Goal: Task Accomplishment & Management: Complete application form

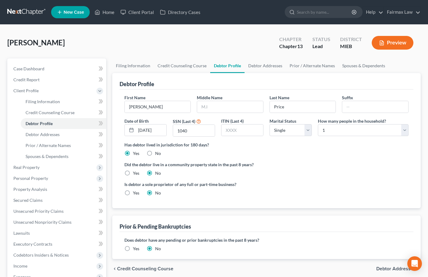
select select "0"
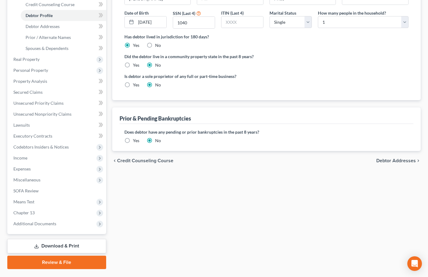
scroll to position [122, 0]
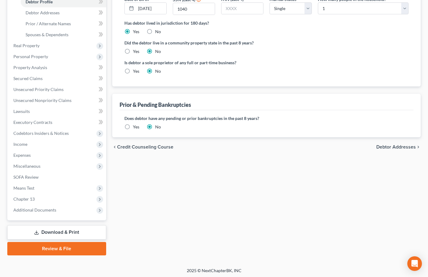
click at [133, 127] on label "Yes" at bounding box center [136, 127] width 6 height 6
click at [135, 127] on input "Yes" at bounding box center [137, 126] width 4 height 4
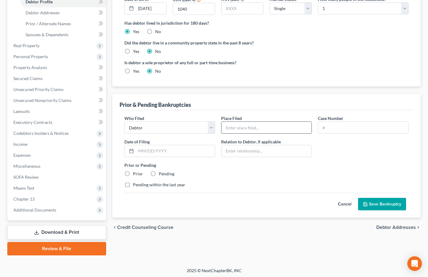
click at [240, 130] on input "text" at bounding box center [267, 128] width 90 height 12
paste input "[US_STATE] NORTHERN BANKRUPTCY COURT"
type input "[US_STATE] NORTHERN BANKRUPTCY COURT"
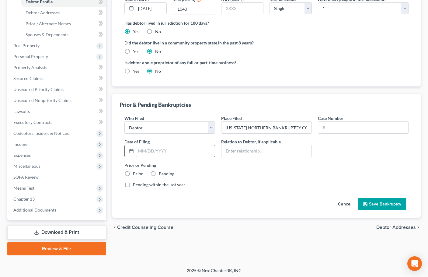
click at [152, 151] on input "text" at bounding box center [175, 151] width 79 height 12
paste input "[DATE]"
type input "[DATE]"
click at [133, 174] on label "Prior" at bounding box center [138, 174] width 10 height 6
click at [135, 174] on input "Prior" at bounding box center [137, 173] width 4 height 4
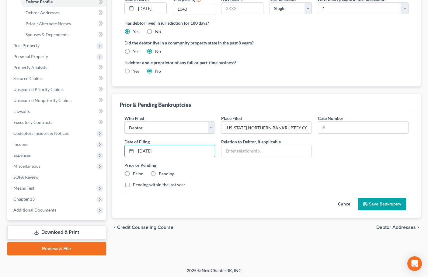
radio input "true"
click at [331, 124] on input "text" at bounding box center [363, 128] width 90 height 12
paste input "08-16636"
type input "08-16636"
click at [377, 203] on button "Save Bankruptcy" at bounding box center [382, 204] width 48 height 13
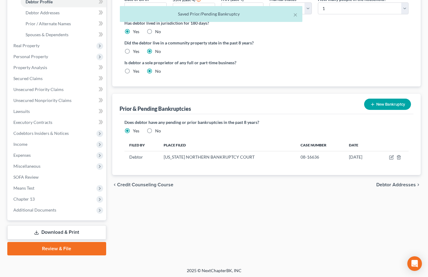
click at [389, 106] on button "New Bankruptcy" at bounding box center [387, 104] width 47 height 11
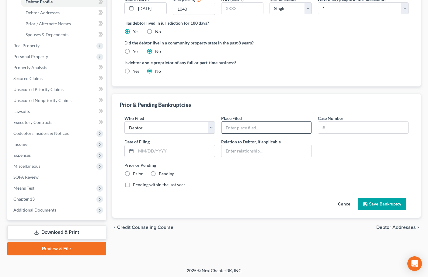
click at [244, 128] on input "text" at bounding box center [267, 128] width 90 height 12
paste input "[US_STATE] NORTHERN BANKRUPTCY COURT"
type input "[US_STATE] NORTHERN BANKRUPTCY COURT"
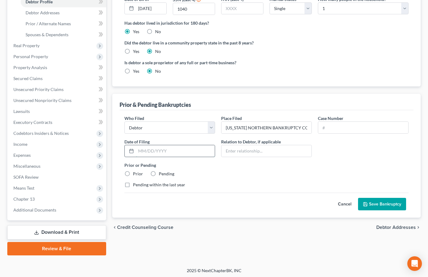
click at [159, 152] on input "text" at bounding box center [175, 151] width 79 height 12
paste input "[DATE]"
type input "[DATE]"
click at [133, 175] on label "Prior" at bounding box center [138, 174] width 10 height 6
click at [135, 175] on input "Prior" at bounding box center [137, 173] width 4 height 4
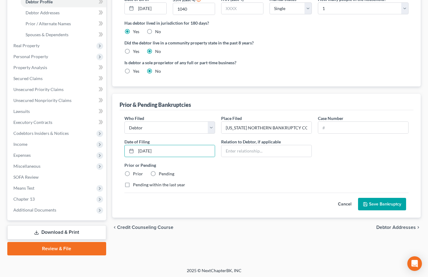
radio input "true"
click at [329, 126] on input "text" at bounding box center [363, 128] width 90 height 12
paste input "05-39649"
type input "05-39649"
click at [385, 208] on button "Save Bankruptcy" at bounding box center [382, 204] width 48 height 13
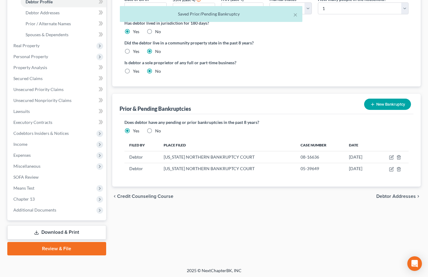
click at [389, 101] on button "New Bankruptcy" at bounding box center [387, 104] width 47 height 11
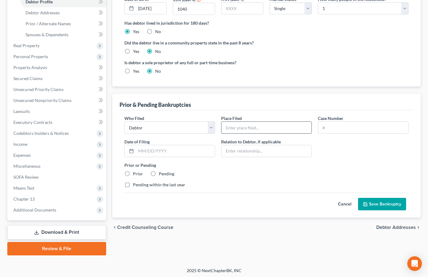
click at [252, 128] on input "text" at bounding box center [267, 128] width 90 height 12
paste input "[US_STATE] NORTHERN BANKRUPTCY COURT"
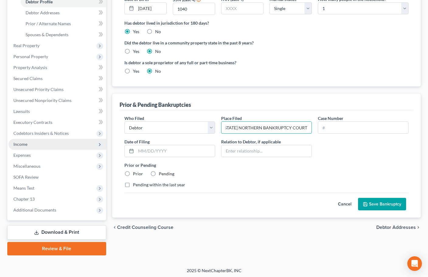
type input "[US_STATE] NORTHERN BANKRUPTCY COURT"
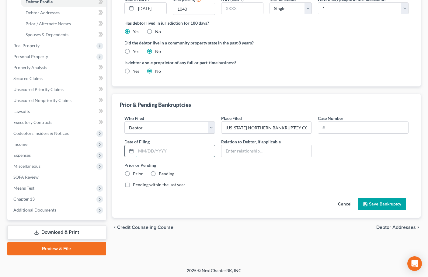
click at [180, 153] on input "text" at bounding box center [175, 151] width 79 height 12
paste input "[DATE]"
type input "[DATE]"
click at [133, 173] on label "Prior" at bounding box center [138, 174] width 10 height 6
click at [135, 173] on input "Prior" at bounding box center [137, 173] width 4 height 4
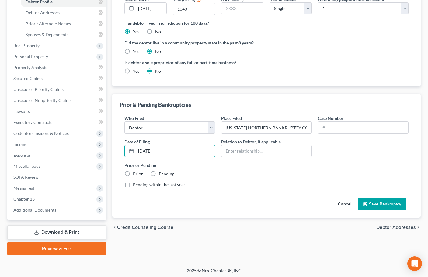
radio input "true"
click at [337, 128] on input "text" at bounding box center [363, 128] width 90 height 12
paste input "14-43415"
type input "14-43415"
click at [381, 206] on button "Save Bankruptcy" at bounding box center [382, 204] width 48 height 13
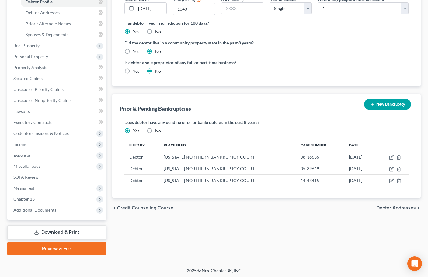
click at [394, 106] on button "New Bankruptcy" at bounding box center [387, 104] width 47 height 11
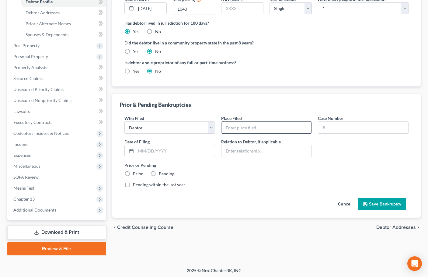
click at [266, 129] on input "text" at bounding box center [267, 128] width 90 height 12
paste input "[US_STATE] NORTHERN BANKRUPTCY COURT"
type input "[US_STATE] NORTHERN BANKRUPTCY COURT"
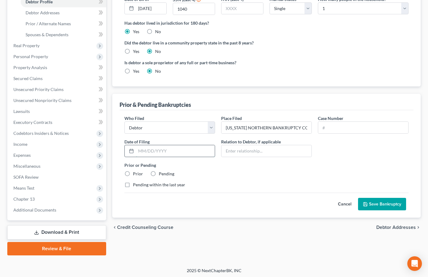
click at [172, 150] on input "text" at bounding box center [175, 151] width 79 height 12
paste input "[DATE]"
type input "[DATE]"
click at [133, 173] on label "Prior" at bounding box center [138, 174] width 10 height 6
click at [135, 173] on input "Prior" at bounding box center [137, 173] width 4 height 4
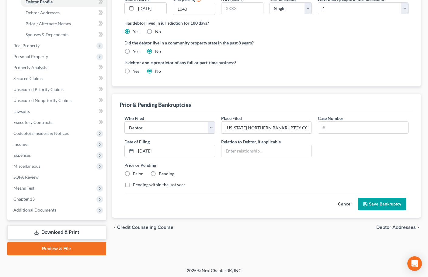
radio input "true"
click at [342, 128] on input "text" at bounding box center [363, 128] width 90 height 12
paste input "14-19728"
type input "14-19728"
click at [306, 167] on label "Prior or Pending" at bounding box center [266, 165] width 284 height 6
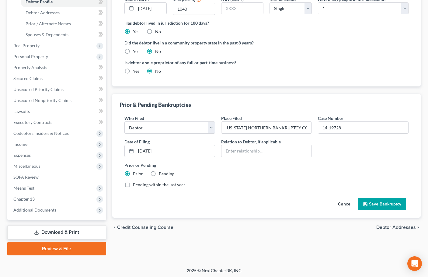
click at [383, 205] on button "Save Bankruptcy" at bounding box center [382, 204] width 48 height 13
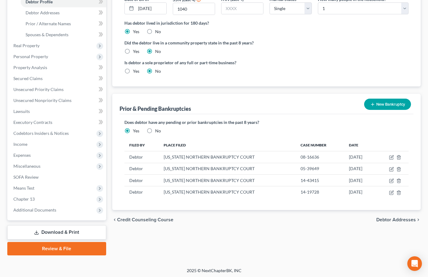
click at [386, 101] on button "New Bankruptcy" at bounding box center [387, 104] width 47 height 11
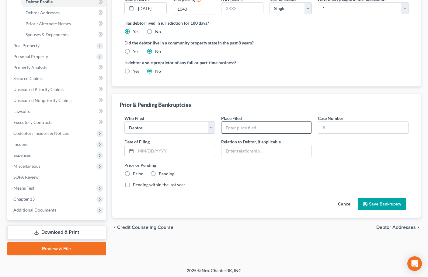
click at [258, 128] on input "text" at bounding box center [267, 128] width 90 height 12
paste input "[US_STATE] NORTHERN BANKRUPTCY COURT"
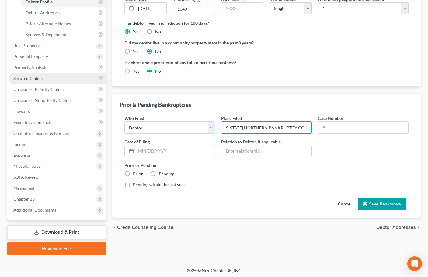
type input "[US_STATE] NORTHERN BANKRUPTCY COURT"
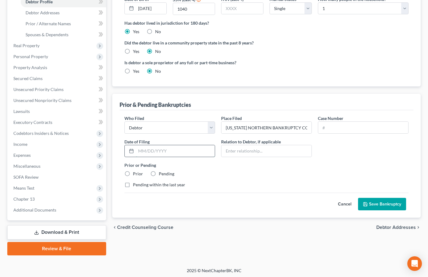
click at [192, 153] on input "text" at bounding box center [175, 151] width 79 height 12
paste input "[DATE]"
type input "[DATE]"
click at [133, 174] on label "Prior" at bounding box center [138, 174] width 10 height 6
click at [135, 174] on input "Prior" at bounding box center [137, 173] width 4 height 4
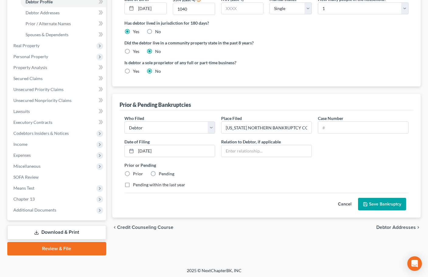
radio input "true"
click at [339, 127] on input "text" at bounding box center [363, 128] width 90 height 12
paste input "11-45189"
type input "11-45189"
click at [386, 206] on button "Save Bankruptcy" at bounding box center [382, 204] width 48 height 13
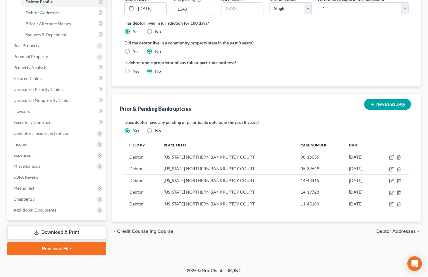
click at [393, 105] on button "New Bankruptcy" at bounding box center [387, 104] width 47 height 11
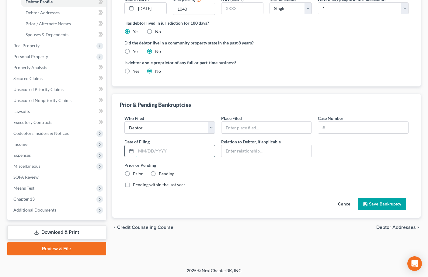
click at [156, 150] on input "text" at bounding box center [175, 151] width 79 height 12
paste input "[DATE]"
type input "[DATE]"
click at [133, 174] on label "Prior" at bounding box center [138, 174] width 10 height 6
click at [135, 174] on input "Prior" at bounding box center [137, 173] width 4 height 4
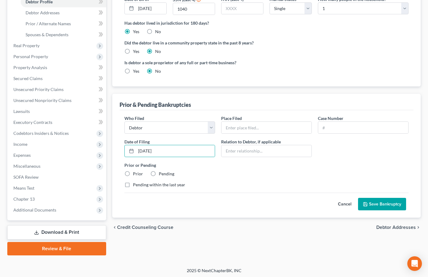
radio input "true"
click at [258, 125] on input "text" at bounding box center [267, 128] width 90 height 12
paste input "[US_STATE] NORTHERN BANKRUPTCY COURT"
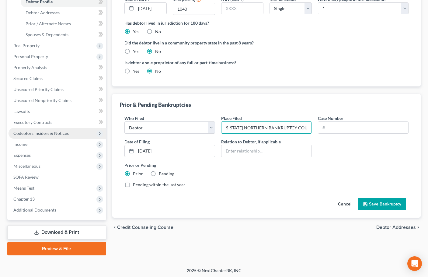
type input "[US_STATE] NORTHERN BANKRUPTCY COURT"
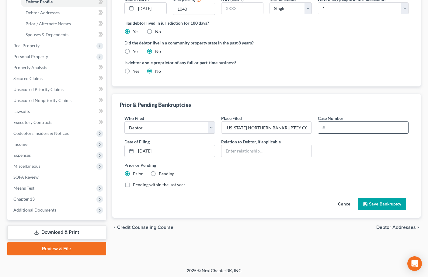
click at [338, 129] on input "text" at bounding box center [363, 128] width 90 height 12
paste input "10-16440"
type input "10-16440"
click at [288, 172] on div "Prior or Pending Prior Pending" at bounding box center [266, 169] width 290 height 15
click at [390, 207] on button "Save Bankruptcy" at bounding box center [382, 204] width 48 height 13
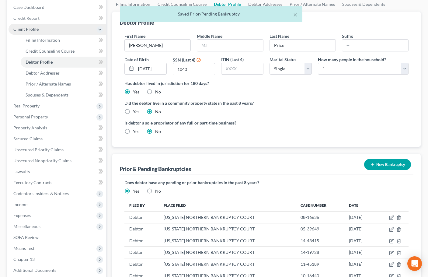
scroll to position [30, 0]
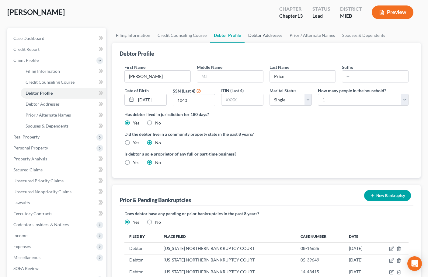
click at [264, 36] on link "Debtor Addresses" at bounding box center [265, 35] width 41 height 15
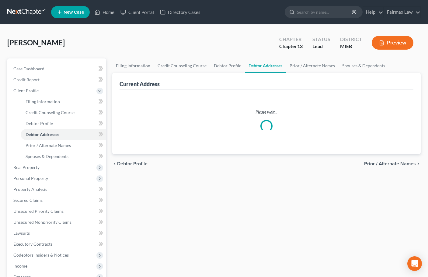
select select "0"
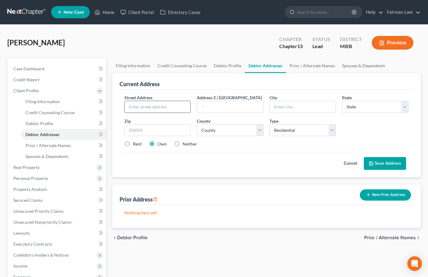
click at [176, 104] on input "text" at bounding box center [158, 107] width 66 height 12
paste input "[STREET_ADDRESS]"
type input "[STREET_ADDRESS]"
drag, startPoint x: 156, startPoint y: 129, endPoint x: 152, endPoint y: 130, distance: 3.5
click at [156, 129] on input "text" at bounding box center [157, 130] width 67 height 12
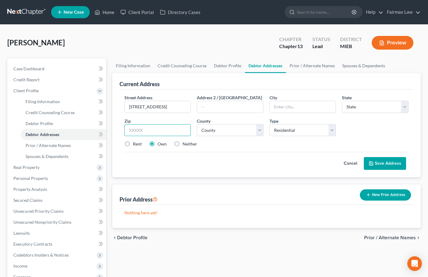
paste input "48229"
type input "48229"
click at [133, 145] on label "Rent" at bounding box center [137, 144] width 9 height 6
click at [135, 145] on input "Rent" at bounding box center [137, 143] width 4 height 4
radio input "true"
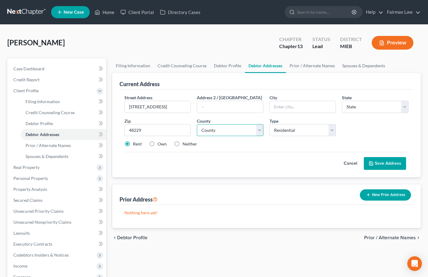
click at [227, 133] on select "County" at bounding box center [230, 130] width 67 height 12
type input "Ecorse"
select select "23"
select select "81"
click at [197, 124] on select "[GEOGRAPHIC_DATA] [GEOGRAPHIC_DATA] [GEOGRAPHIC_DATA] [GEOGRAPHIC_DATA] [GEOGRA…" at bounding box center [230, 130] width 67 height 12
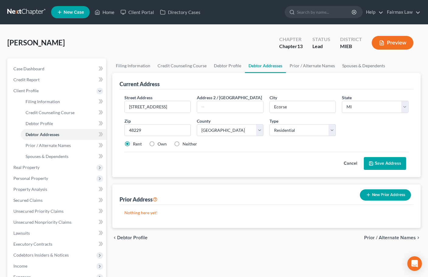
click at [386, 164] on button "Save Address" at bounding box center [385, 163] width 42 height 13
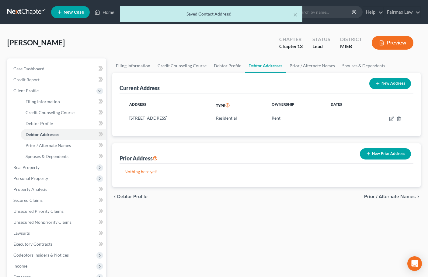
click at [390, 153] on button "New Prior Address" at bounding box center [385, 153] width 51 height 11
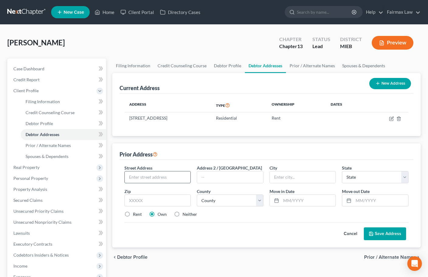
click at [172, 175] on input "text" at bounding box center [158, 177] width 66 height 12
paste input "[STREET_ADDRESS][PERSON_NAME]"
type input "[STREET_ADDRESS][PERSON_NAME]"
click at [157, 198] on input "text" at bounding box center [157, 200] width 67 height 12
paste input "60651"
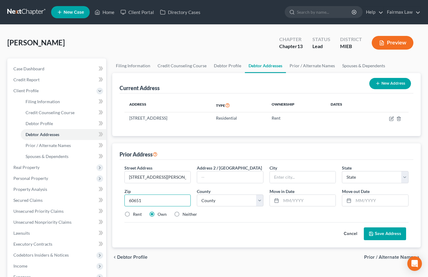
type input "60651"
type input "[GEOGRAPHIC_DATA]"
select select "14"
click at [236, 200] on select "County [GEOGRAPHIC_DATA] [GEOGRAPHIC_DATA] [GEOGRAPHIC_DATA] [GEOGRAPHIC_DATA] …" at bounding box center [230, 200] width 67 height 12
select select "15"
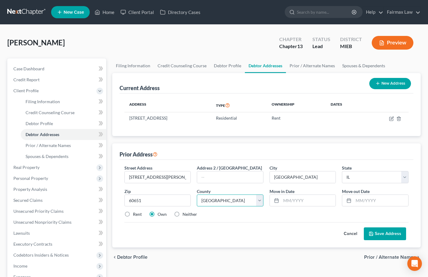
click at [197, 194] on select "County [GEOGRAPHIC_DATA] [GEOGRAPHIC_DATA] [GEOGRAPHIC_DATA] [GEOGRAPHIC_DATA] …" at bounding box center [230, 200] width 67 height 12
click at [297, 198] on input "text" at bounding box center [308, 201] width 55 height 12
type input "01/2014"
type input "07/2022"
click at [364, 227] on button "Save Address" at bounding box center [385, 233] width 42 height 13
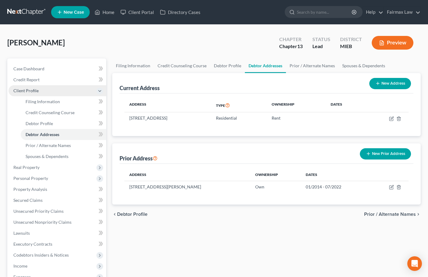
click at [30, 87] on span "Client Profile" at bounding box center [58, 90] width 98 height 11
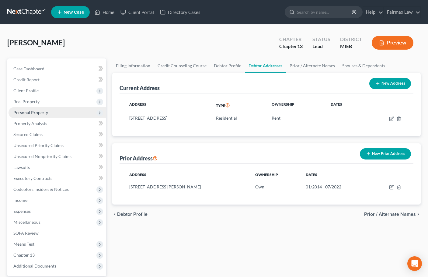
click at [29, 112] on span "Personal Property" at bounding box center [30, 112] width 35 height 5
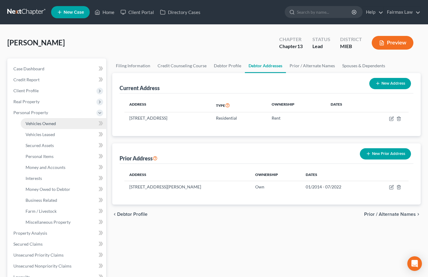
click at [44, 126] on span "Vehicles Owned" at bounding box center [41, 123] width 30 height 5
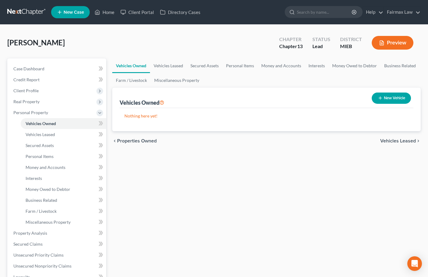
click at [399, 94] on button "New Vehicle" at bounding box center [391, 98] width 39 height 11
select select "0"
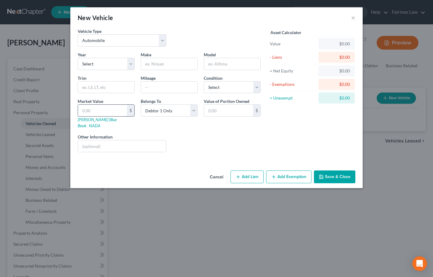
click at [108, 113] on input "text" at bounding box center [102, 111] width 49 height 12
type input "8"
type input "8.00"
type input "83"
type input "83.00"
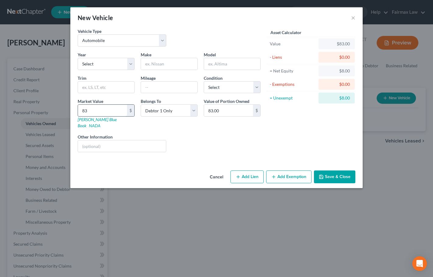
type input "837"
type input "837.00"
type input "8379"
type input "8,379.00"
type input "8,379"
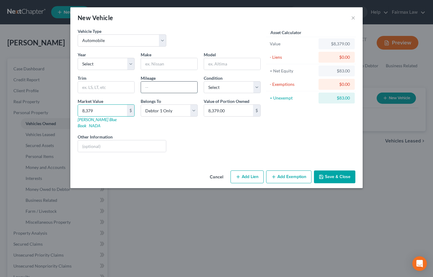
click at [170, 89] on input "text" at bounding box center [169, 88] width 56 height 12
type input "120000"
click at [225, 87] on select "Select Excellent Very Good Good Fair Poor" at bounding box center [232, 87] width 57 height 12
select select "3"
click at [204, 81] on select "Select Excellent Very Good Good Fair Poor" at bounding box center [232, 87] width 57 height 12
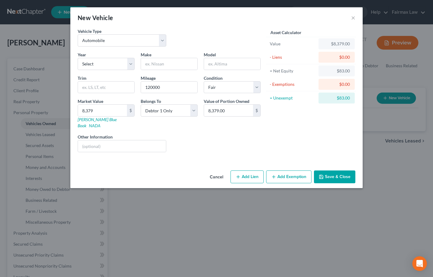
click at [213, 136] on div "Liens Select" at bounding box center [216, 143] width 95 height 19
click at [173, 63] on input "text" at bounding box center [169, 64] width 56 height 12
paste input "Cadillac"
type input "Cadillac"
click at [224, 65] on input "text" at bounding box center [232, 64] width 56 height 12
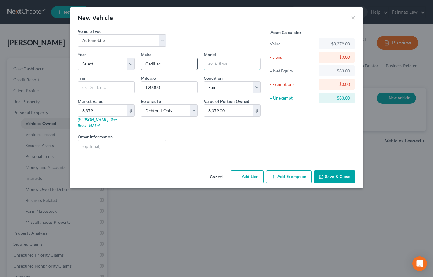
paste input "XT5"
type input "XT5"
click at [119, 64] on select "Select 2026 2025 2024 2023 2022 2021 2020 2019 2018 2017 2016 2015 2014 2013 20…" at bounding box center [106, 64] width 57 height 12
select select "9"
click at [78, 58] on select "Select 2026 2025 2024 2023 2022 2021 2020 2019 2018 2017 2016 2015 2014 2013 20…" at bounding box center [106, 64] width 57 height 12
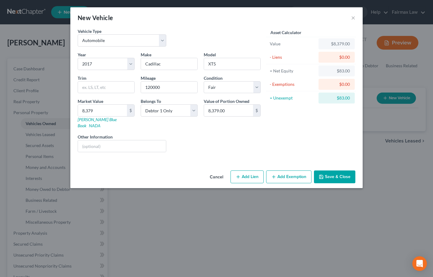
click at [187, 151] on div "Vehicle Type Select Automobile Truck Trailer Watercraft Aircraft Motor Home Atv…" at bounding box center [216, 98] width 292 height 140
drag, startPoint x: 292, startPoint y: 170, endPoint x: 285, endPoint y: 152, distance: 18.6
click at [292, 170] on button "Add Exemption" at bounding box center [288, 176] width 45 height 13
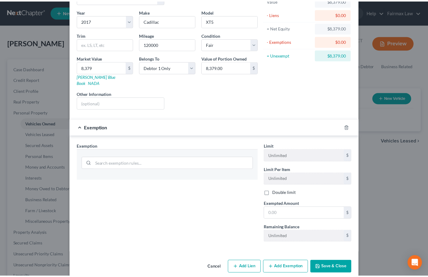
scroll to position [46, 0]
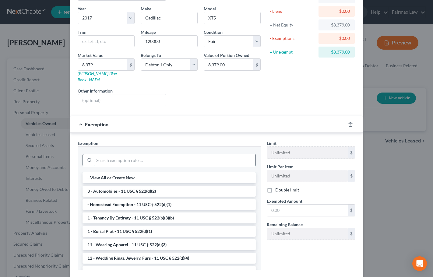
click at [152, 154] on input "search" at bounding box center [174, 160] width 161 height 12
click at [120, 186] on li "3 - Automobiles - 11 USC § 522(d)(2)" at bounding box center [168, 191] width 173 height 11
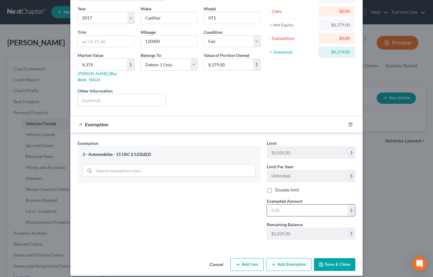
click at [283, 205] on input "text" at bounding box center [307, 211] width 81 height 12
paste input "5,025.00"
type input "5,025.00"
click at [243, 229] on div "Exemption Set must be selected for CA. Exemption * 3 - Automobiles - 11 USC § 5…" at bounding box center [169, 192] width 189 height 104
click at [338, 258] on button "Save & Close" at bounding box center [334, 264] width 41 height 13
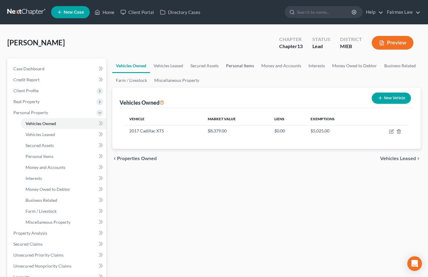
click at [243, 64] on link "Personal Items" at bounding box center [239, 65] width 35 height 15
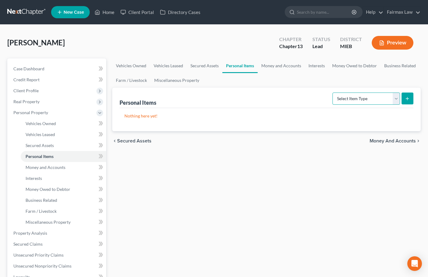
click at [370, 98] on select "Select Item Type Clothing Collectibles Of Value Electronics Firearms Household …" at bounding box center [367, 99] width 68 height 12
select select "household_goods"
click at [333, 93] on select "Select Item Type Clothing Collectibles Of Value Electronics Firearms Household …" at bounding box center [367, 99] width 68 height 12
click at [410, 98] on icon "submit" at bounding box center [407, 98] width 5 height 5
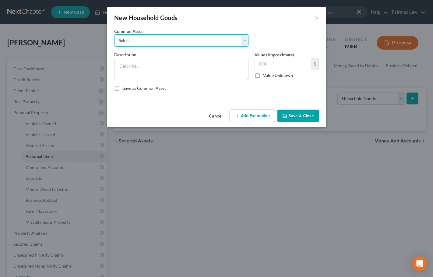
click at [170, 35] on select "Select Common household furnishings, appliances, and decor Common household fur…" at bounding box center [181, 40] width 134 height 12
select select "2"
click at [114, 34] on select "Select Common household furnishings, appliances, and decor Common household fur…" at bounding box center [181, 40] width 134 height 12
type textarea "Normal household furniture and appliances"
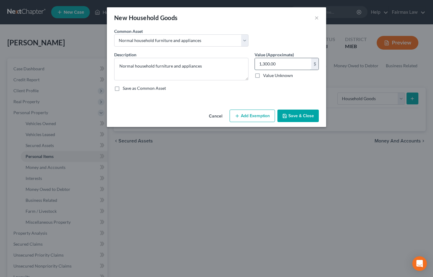
click at [263, 65] on input "1,300.00" at bounding box center [283, 64] width 56 height 12
type input "2,000"
click at [258, 121] on button "Add Exemption" at bounding box center [251, 116] width 45 height 13
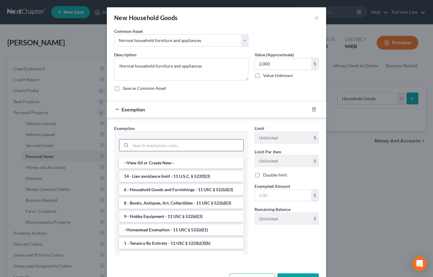
click at [166, 144] on input "search" at bounding box center [187, 145] width 113 height 12
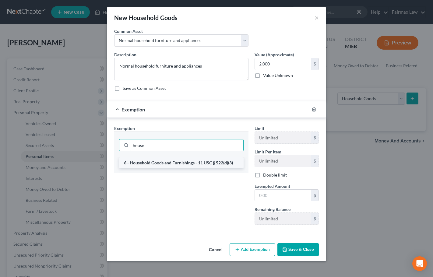
type input "house"
click at [184, 163] on li "6 - Household Goods and Furnishings - 11 USC § 522(d)(3)" at bounding box center [181, 162] width 124 height 11
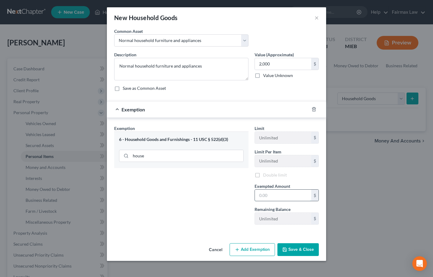
click at [271, 194] on input "text" at bounding box center [283, 196] width 56 height 12
type input "2,000"
click at [307, 247] on button "Save & Close" at bounding box center [297, 249] width 41 height 13
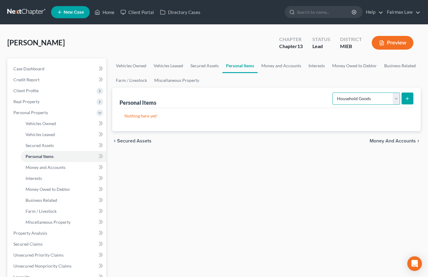
click at [369, 99] on select "Select Item Type Clothing Collectibles Of Value Electronics Firearms Household …" at bounding box center [367, 99] width 68 height 12
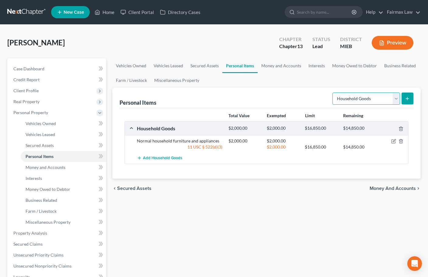
select select "electronics"
click at [333, 93] on select "Select Item Type Clothing Collectibles Of Value Electronics Firearms Household …" at bounding box center [367, 99] width 68 height 12
click at [409, 100] on icon "submit" at bounding box center [407, 98] width 5 height 5
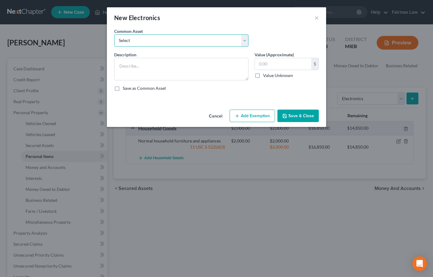
click at [238, 41] on select "Select Household Electronics, including cell phones, PC or tablet device, telev…" at bounding box center [181, 40] width 134 height 12
select select "2"
click at [114, 34] on select "Select Household Electronics, including cell phones, PC or tablet device, telev…" at bounding box center [181, 40] width 134 height 12
type textarea "TV, computer, mobile phone"
type input "1,000.00"
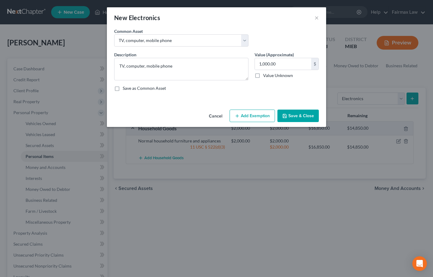
click at [261, 110] on button "Add Exemption" at bounding box center [251, 116] width 45 height 13
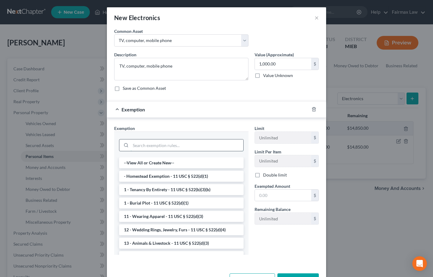
click at [157, 145] on input "search" at bounding box center [187, 145] width 113 height 12
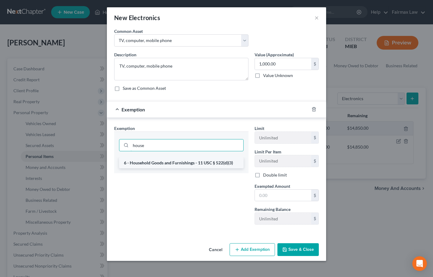
type input "house"
click at [190, 165] on li "6 - Household Goods and Furnishings - 11 USC § 522(d)(3)" at bounding box center [181, 162] width 124 height 11
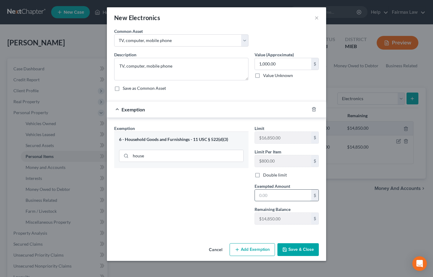
click at [275, 194] on input "text" at bounding box center [283, 196] width 56 height 12
type input "1,000"
click at [297, 249] on button "Save & Close" at bounding box center [297, 249] width 41 height 13
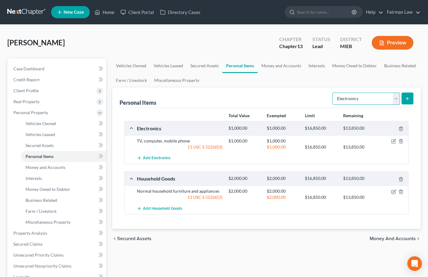
click at [389, 98] on select "Select Item Type Clothing Collectibles Of Value Electronics Firearms Household …" at bounding box center [367, 99] width 68 height 12
select select "clothing"
click at [333, 93] on select "Select Item Type Clothing Collectibles Of Value Electronics Firearms Household …" at bounding box center [367, 99] width 68 height 12
drag, startPoint x: 409, startPoint y: 102, endPoint x: 409, endPoint y: 96, distance: 5.8
click at [409, 96] on button "submit" at bounding box center [408, 99] width 12 height 12
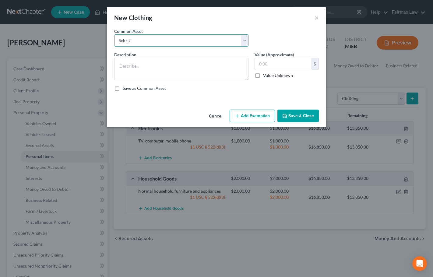
drag, startPoint x: 184, startPoint y: 35, endPoint x: 180, endPoint y: 36, distance: 3.5
click at [184, 35] on select "Select Everyday clothing Professional Men's wear. Everyday wearing apparel Comm…" at bounding box center [181, 40] width 134 height 12
select select "0"
click at [114, 34] on select "Select Everyday clothing Professional Men's wear. Everyday wearing apparel Comm…" at bounding box center [181, 40] width 134 height 12
type textarea "Everyday clothing"
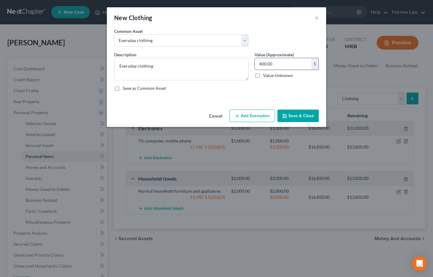
click at [266, 62] on input "400.00" at bounding box center [283, 64] width 56 height 12
type input "1,000"
click at [265, 114] on button "Add Exemption" at bounding box center [251, 116] width 45 height 13
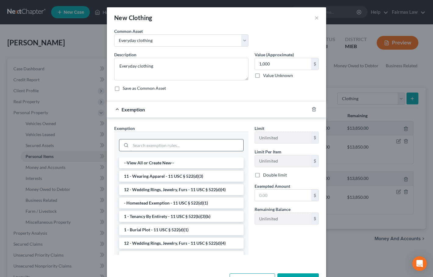
click at [157, 145] on input "search" at bounding box center [187, 145] width 113 height 12
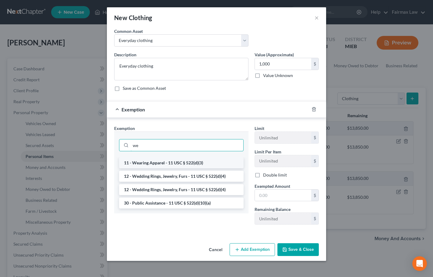
type input "we"
click at [161, 160] on li "11 - Wearing Apparel - 11 USC § 522(d)(3)" at bounding box center [181, 162] width 124 height 11
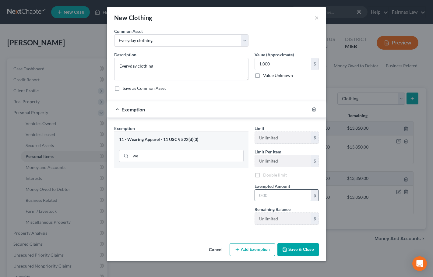
click at [271, 194] on input "text" at bounding box center [283, 196] width 56 height 12
type input "1,000"
click at [310, 247] on button "Save & Close" at bounding box center [297, 249] width 41 height 13
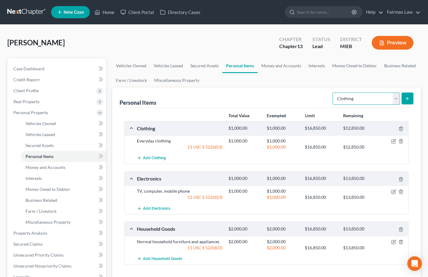
click at [380, 100] on select "Select Item Type Clothing Collectibles Of Value Electronics Firearms Household …" at bounding box center [367, 99] width 68 height 12
select select "jewelry"
click at [333, 93] on select "Select Item Type Clothing Collectibles Of Value Electronics Firearms Household …" at bounding box center [367, 99] width 68 height 12
click at [406, 101] on icon "submit" at bounding box center [407, 98] width 5 height 5
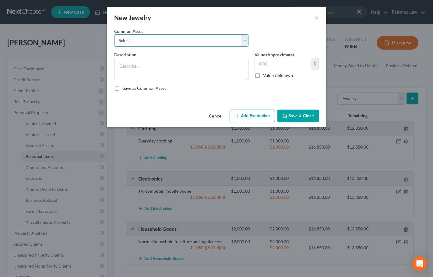
click at [192, 41] on select "Select Jewelry Wedding bands Costume Jewelry Watch Wedding ring and costume jew…" at bounding box center [181, 40] width 134 height 12
select select "0"
click at [114, 34] on select "Select Jewelry Wedding bands Costume Jewelry Watch Wedding ring and costume jew…" at bounding box center [181, 40] width 134 height 12
type textarea "Jewelry"
click at [276, 66] on input "100.00" at bounding box center [283, 64] width 56 height 12
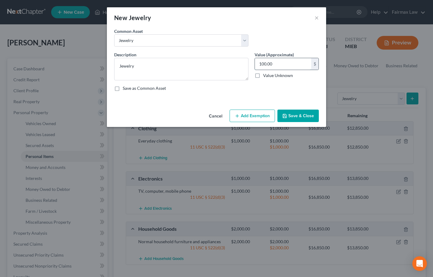
click at [276, 66] on input "100.00" at bounding box center [283, 64] width 56 height 12
type input "200"
click at [256, 118] on button "Add Exemption" at bounding box center [251, 116] width 45 height 13
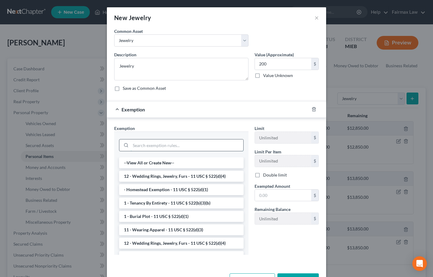
click at [173, 145] on input "search" at bounding box center [187, 145] width 113 height 12
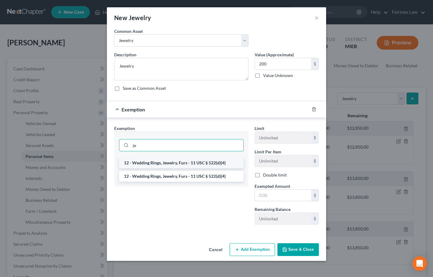
type input "je"
click at [195, 161] on li "12 - Wedding Rings, Jewelry, Furs - 11 USC § 522(d)(4)" at bounding box center [181, 162] width 124 height 11
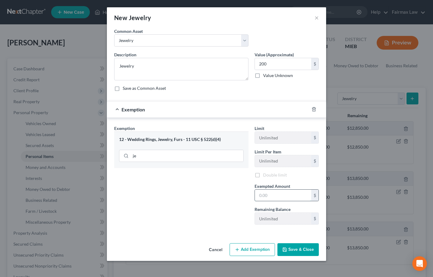
click at [268, 195] on input "text" at bounding box center [283, 196] width 56 height 12
type input "200"
click at [293, 248] on button "Save & Close" at bounding box center [297, 249] width 41 height 13
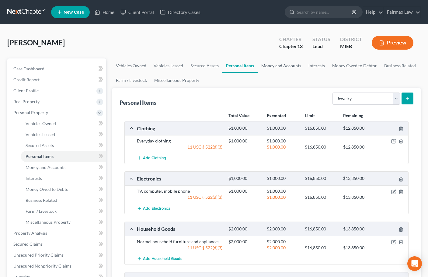
click at [283, 65] on link "Money and Accounts" at bounding box center [281, 65] width 47 height 15
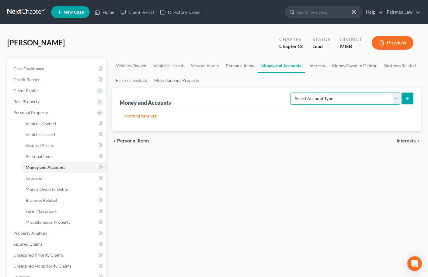
click at [357, 97] on select "Select Account Type Brokerage Cash on Hand Certificates of Deposit Checking Acc…" at bounding box center [346, 99] width 110 height 12
click at [292, 93] on select "Select Account Type Brokerage Cash on Hand Certificates of Deposit Checking Acc…" at bounding box center [346, 99] width 110 height 12
click at [371, 100] on select "Select Account Type Brokerage Cash on Hand Certificates of Deposit Checking Acc…" at bounding box center [346, 99] width 110 height 12
select select "other"
click at [292, 93] on select "Select Account Type Brokerage Cash on Hand Certificates of Deposit Checking Acc…" at bounding box center [346, 99] width 110 height 12
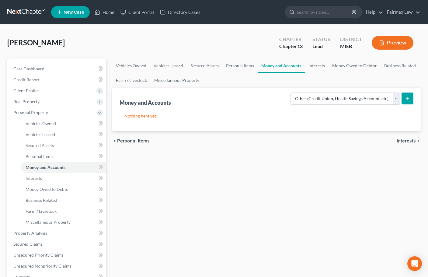
click at [407, 100] on line "submit" at bounding box center [407, 98] width 0 height 3
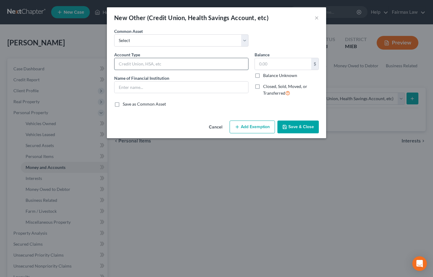
click at [136, 66] on input "text" at bounding box center [181, 64] width 134 height 12
type input "Navy Federal Credit Union"
click at [140, 91] on input "text" at bounding box center [181, 88] width 134 height 12
paste input "Navy Federal Credit Union"
type input "Navy Federal Credit Union"
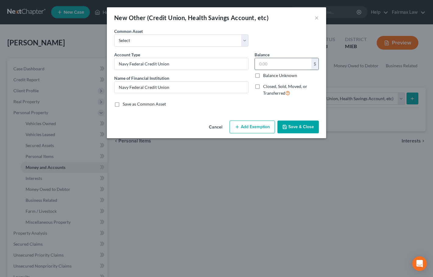
click at [274, 63] on input "text" at bounding box center [283, 64] width 56 height 12
type input "0"
click at [297, 123] on button "Save & Close" at bounding box center [297, 127] width 41 height 13
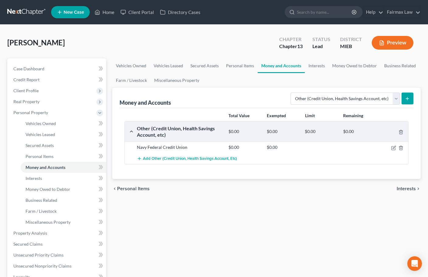
click at [407, 99] on icon "submit" at bounding box center [407, 98] width 5 height 5
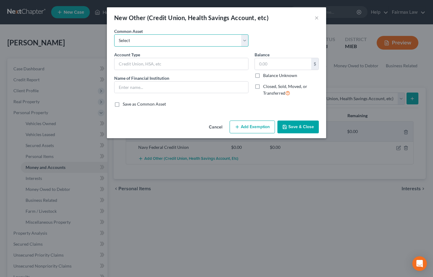
click at [151, 43] on select "Select Prepaid Debit Card - Chime Credit Builder Way2Go Prepaid Debit Card - Ne…" at bounding box center [181, 40] width 134 height 12
select select "28"
click at [114, 34] on select "Select Prepaid Debit Card - Chime Credit Builder Way2Go Prepaid Debit Card - Ne…" at bounding box center [181, 40] width 134 height 12
type input "Prepaid Debit Card - Cashapp"
type input "Cashapp"
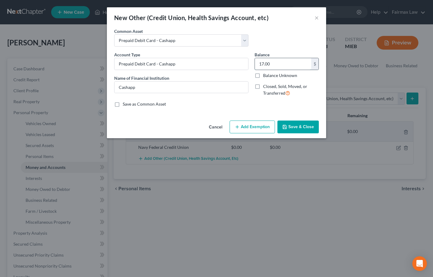
click at [277, 65] on input "17.00" at bounding box center [283, 64] width 56 height 12
type input "0"
click at [298, 126] on button "Save & Close" at bounding box center [297, 127] width 41 height 13
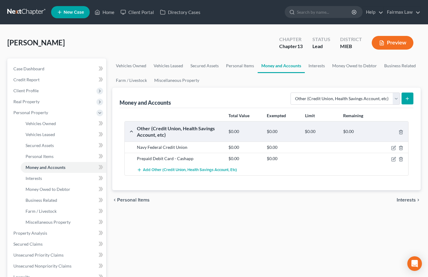
click at [409, 100] on icon "submit" at bounding box center [407, 98] width 5 height 5
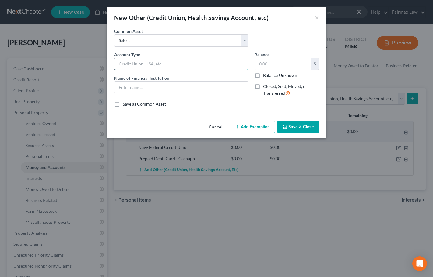
click at [135, 62] on input "text" at bounding box center [181, 64] width 134 height 12
type input "Bank of America"
click at [175, 88] on input "text" at bounding box center [181, 88] width 134 height 12
paste input "Bank of America"
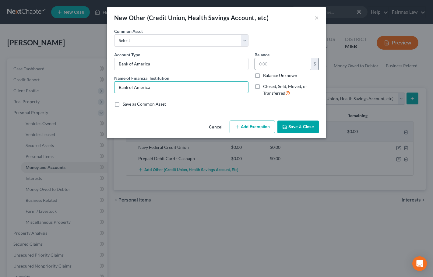
type input "Bank of America"
click at [272, 61] on input "text" at bounding box center [283, 64] width 56 height 12
type input "0"
click at [297, 125] on button "Save & Close" at bounding box center [297, 127] width 41 height 13
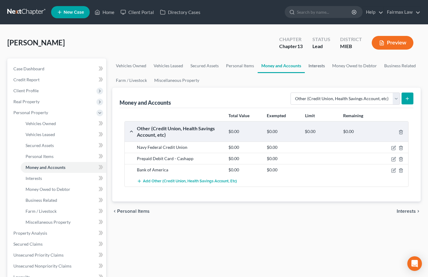
click at [320, 67] on link "Interests" at bounding box center [317, 65] width 24 height 15
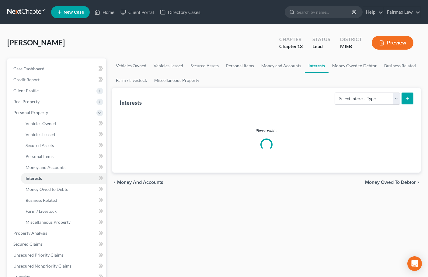
drag, startPoint x: 372, startPoint y: 109, endPoint x: 368, endPoint y: 105, distance: 5.8
click at [372, 109] on div "Please wait..." at bounding box center [267, 140] width 294 height 65
click at [371, 107] on div "Interests Select Interest Type 401K Annuity Bond Education IRA Government Bond …" at bounding box center [266, 130] width 309 height 85
click at [369, 101] on select "Select Interest Type 401K Annuity Bond Education IRA Government Bond Government…" at bounding box center [367, 99] width 65 height 12
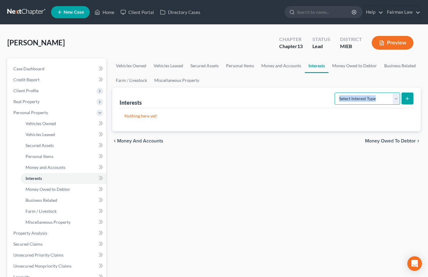
select select "other_retirement_plan"
click at [335, 93] on select "Select Interest Type 401K Annuity Bond Education IRA Government Bond Government…" at bounding box center [367, 99] width 65 height 12
click at [408, 99] on icon "submit" at bounding box center [407, 98] width 5 height 5
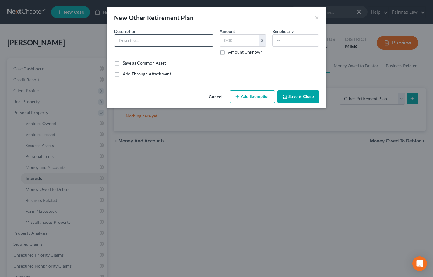
click at [156, 40] on input "text" at bounding box center [163, 41] width 99 height 12
type input "Blue Cross and Blue Shield of [US_STATE]"
click at [228, 51] on label "Amount Unknown" at bounding box center [245, 52] width 35 height 6
click at [230, 51] on input "Amount Unknown" at bounding box center [232, 51] width 4 height 4
checkbox input "true"
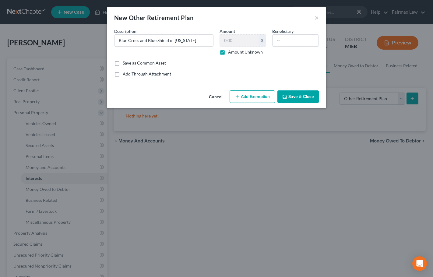
click at [295, 96] on button "Save & Close" at bounding box center [297, 96] width 41 height 13
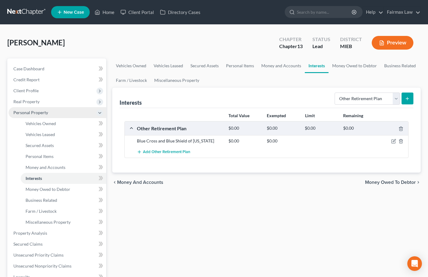
click at [31, 112] on span "Personal Property" at bounding box center [30, 112] width 35 height 5
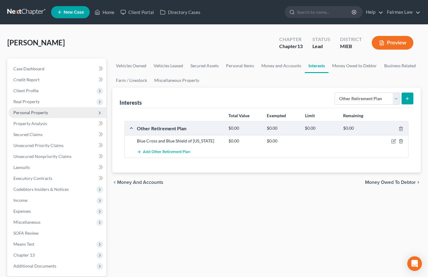
click at [38, 115] on span "Personal Property" at bounding box center [30, 112] width 35 height 5
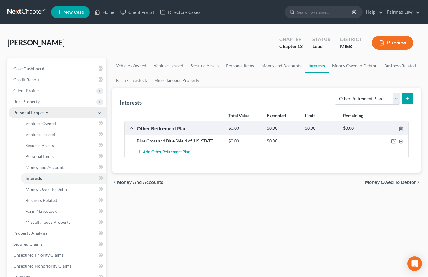
click at [38, 115] on span "Personal Property" at bounding box center [30, 112] width 35 height 5
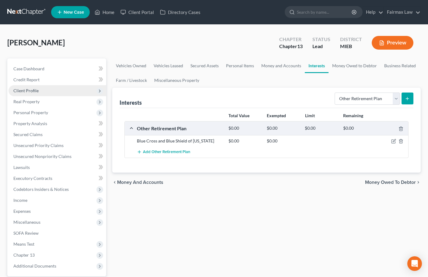
click at [29, 92] on span "Client Profile" at bounding box center [25, 90] width 25 height 5
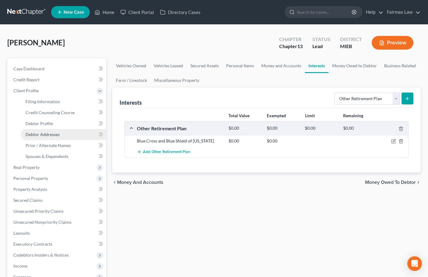
click at [49, 136] on span "Debtor Addresses" at bounding box center [43, 134] width 34 height 5
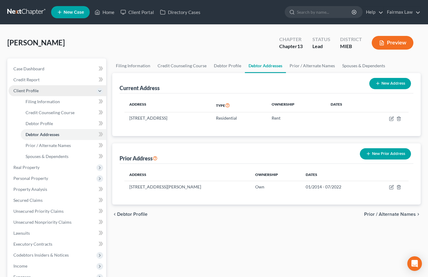
click at [30, 90] on span "Client Profile" at bounding box center [25, 90] width 25 height 5
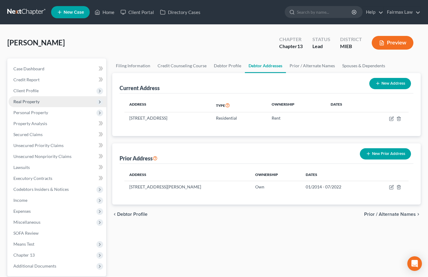
click at [33, 104] on span "Real Property" at bounding box center [58, 101] width 98 height 11
click at [30, 99] on span "Real Property" at bounding box center [26, 101] width 26 height 5
click at [31, 111] on span "Personal Property" at bounding box center [30, 112] width 35 height 5
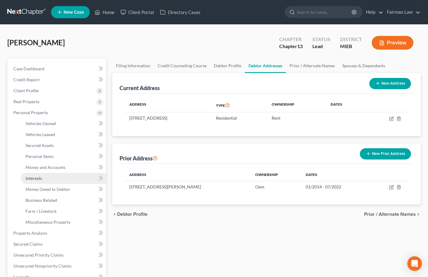
click at [40, 180] on span "Interests" at bounding box center [34, 178] width 16 height 5
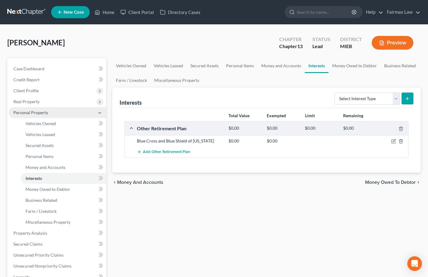
click at [32, 110] on span "Personal Property" at bounding box center [30, 112] width 35 height 5
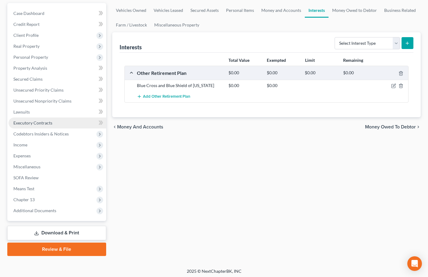
scroll to position [58, 0]
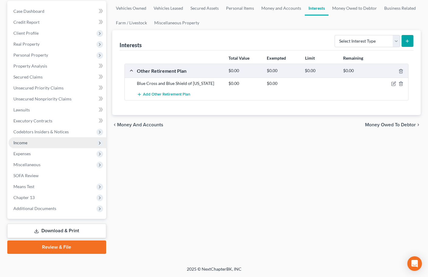
click at [26, 145] on span "Income" at bounding box center [20, 142] width 14 height 5
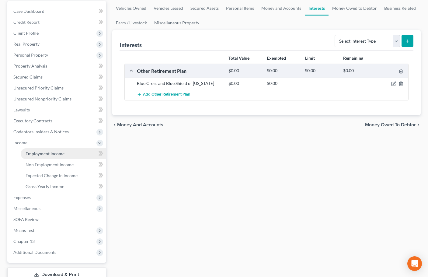
click at [53, 153] on span "Employment Income" at bounding box center [45, 153] width 39 height 5
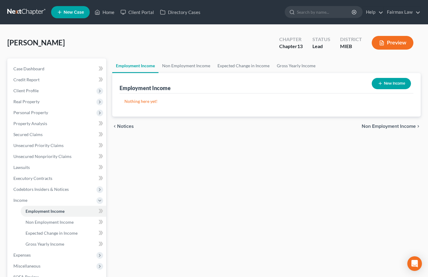
click at [400, 83] on button "New Income" at bounding box center [391, 83] width 39 height 11
select select "0"
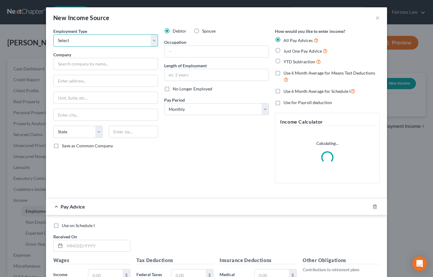
click at [88, 40] on select "Select Full or [DEMOGRAPHIC_DATA] Employment Self Employment" at bounding box center [105, 40] width 105 height 12
select select "0"
click at [53, 34] on select "Select Full or [DEMOGRAPHIC_DATA] Employment Self Employment" at bounding box center [105, 40] width 105 height 12
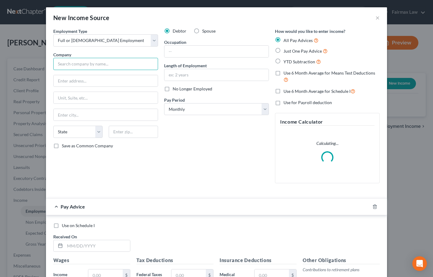
click at [82, 61] on input "text" at bounding box center [105, 64] width 105 height 12
paste input "Blue Cross Blue Shield of [US_STATE] Mutual Insurance Company"
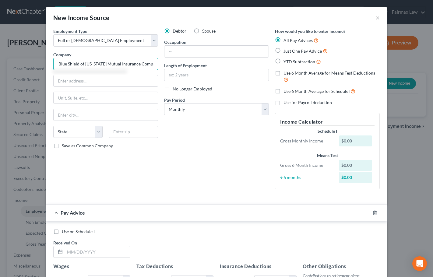
type input "Blue Cross Blue Shield of [US_STATE] Mutual Insurance Company"
click at [74, 180] on div "Employment Type * Select Full or [DEMOGRAPHIC_DATA] Employment Self Employment …" at bounding box center [105, 111] width 111 height 166
click at [95, 80] on input "text" at bounding box center [106, 81] width 104 height 12
paste input "[STREET_ADDRESS]"
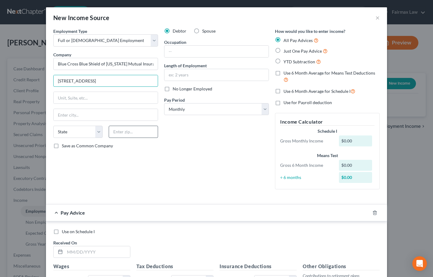
type input "[STREET_ADDRESS]"
click at [122, 136] on input "text" at bounding box center [133, 132] width 49 height 12
type input "48226"
click at [195, 146] on div "Debtor Spouse Occupation Length of Employment No Longer Employed Pay Period * S…" at bounding box center [216, 111] width 111 height 166
type input "[GEOGRAPHIC_DATA]"
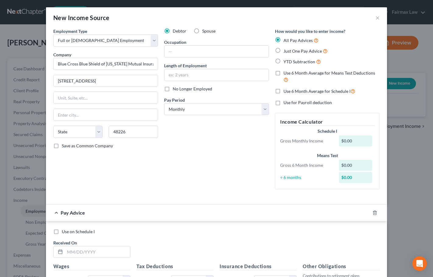
select select "23"
click at [178, 51] on input "text" at bounding box center [216, 52] width 104 height 12
paste input "customer service representative"
type input "Customer Service Representative"
click at [209, 80] on input "text" at bounding box center [216, 75] width 104 height 12
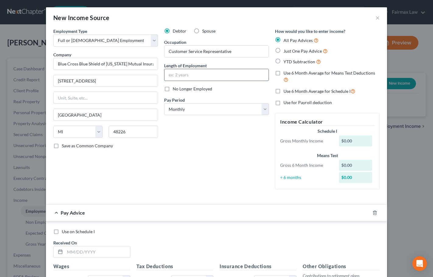
paste input "[DATE]"
type input "[DATE]"
click at [189, 150] on div "Debtor Spouse Occupation Customer Service Representative Length of Employment […" at bounding box center [216, 111] width 111 height 166
click at [198, 108] on select "Select Monthly Twice Monthly Every Other Week Weekly" at bounding box center [216, 109] width 105 height 12
select select "2"
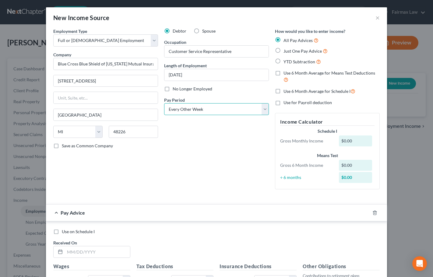
click at [164, 103] on select "Select Monthly Twice Monthly Every Other Week Weekly" at bounding box center [216, 109] width 105 height 12
click at [283, 62] on label "YTD Subtraction" at bounding box center [301, 61] width 37 height 7
click at [286, 62] on input "YTD Subtraction" at bounding box center [288, 60] width 4 height 4
radio input "true"
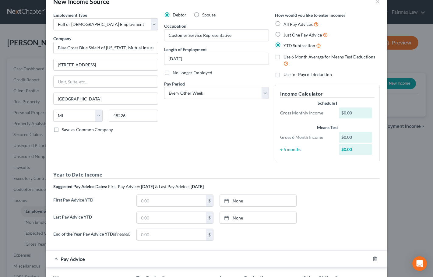
scroll to position [91, 0]
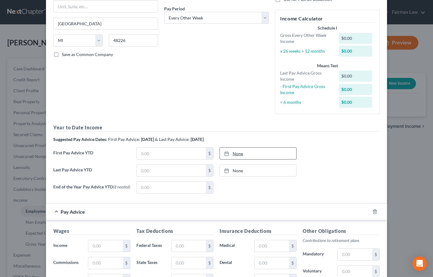
click at [253, 154] on link "None" at bounding box center [258, 154] width 76 height 12
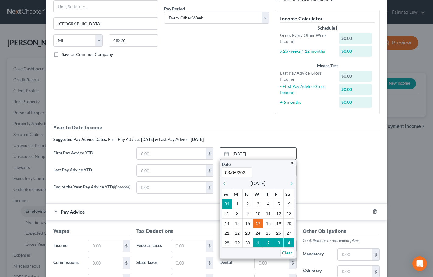
type input "[DATE]"
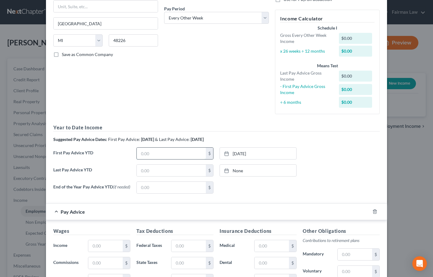
click at [180, 151] on input "text" at bounding box center [171, 154] width 69 height 12
type input "7,797.88"
click at [166, 166] on input "text" at bounding box center [171, 171] width 69 height 12
type input "34,351.46"
click at [240, 170] on link "[DATE]" at bounding box center [258, 171] width 76 height 12
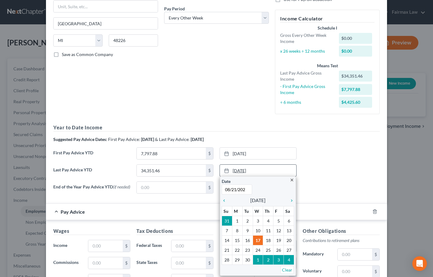
type input "[DATE]"
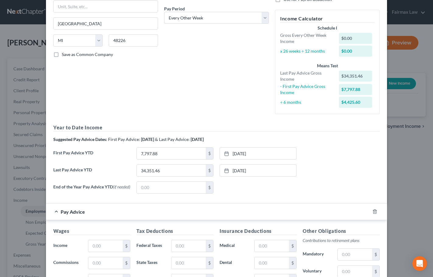
click at [324, 157] on div "First Pay Advice YTD 7,797.88 $ [DATE] close Date [DATE] Time 12:00 AM chevron_…" at bounding box center [216, 155] width 332 height 17
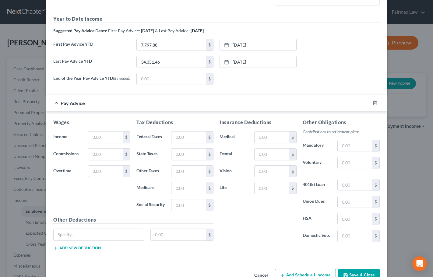
scroll to position [218, 0]
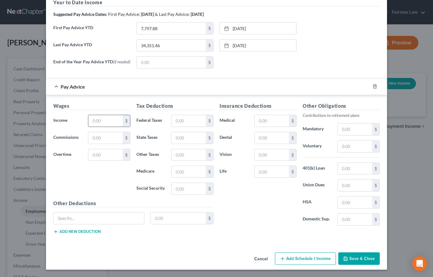
click at [109, 119] on input "text" at bounding box center [105, 121] width 34 height 12
type input "1,963.42"
type input "99.11"
type input "76.51"
type input "21.60"
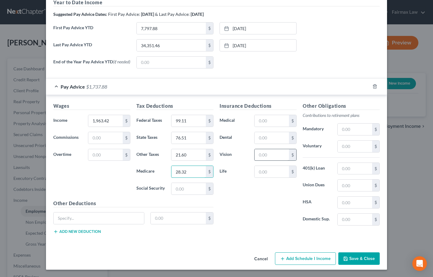
type input "28.32"
type input "121.06"
click at [265, 118] on input "text" at bounding box center [271, 121] width 34 height 12
type input "9.23"
type input "0.92"
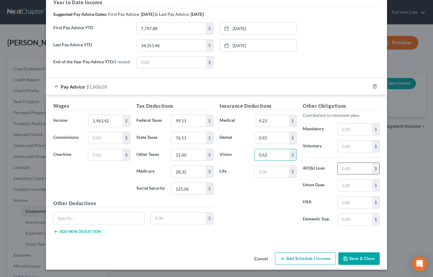
type input "0.62"
click at [347, 168] on input "text" at bounding box center [354, 169] width 34 height 12
click at [353, 167] on input "text" at bounding box center [354, 169] width 34 height 12
type input "44.21"
click at [341, 184] on input "text" at bounding box center [354, 186] width 34 height 12
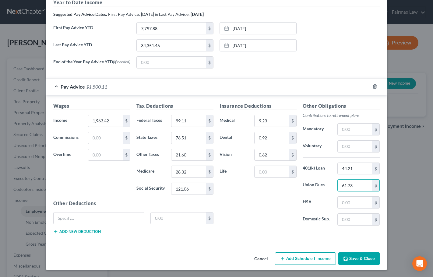
type input "61.73"
click at [107, 222] on input "text" at bounding box center [99, 218] width 90 height 12
paste input "Critical Ill"
type input "Critical Ill"
click at [161, 220] on input "text" at bounding box center [178, 218] width 55 height 12
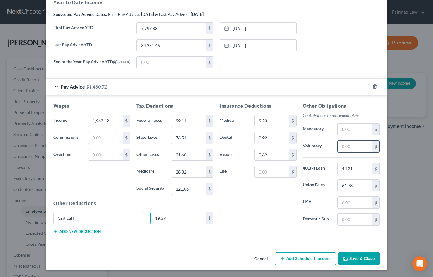
type input "19.39"
click at [344, 145] on input "text" at bounding box center [354, 147] width 34 height 12
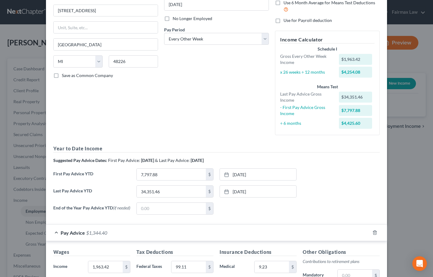
scroll to position [66, 0]
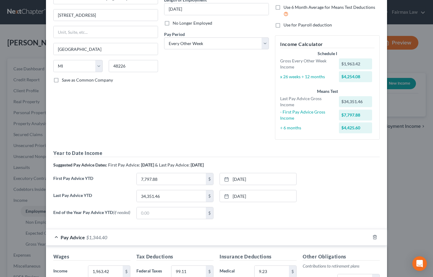
type input "136.32"
click at [320, 180] on div "First Pay Advice YTD 7,797.88 $ [DATE] close Date [DATE] Time 12:00 AM chevron_…" at bounding box center [216, 181] width 332 height 17
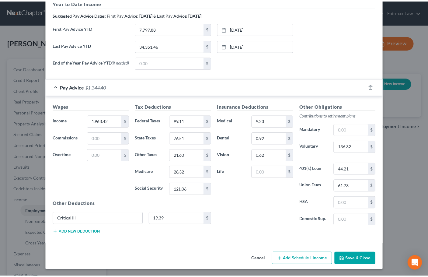
scroll to position [218, 0]
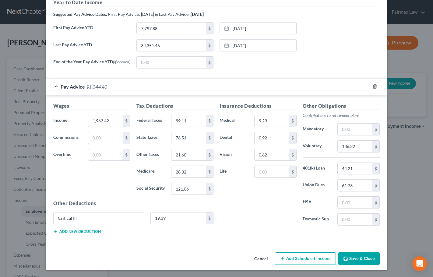
click at [190, 248] on div "Employment Type * Select Full or [DEMOGRAPHIC_DATA] Employment Self Employment …" at bounding box center [216, 31] width 341 height 438
click at [355, 257] on button "Save & Close" at bounding box center [358, 258] width 41 height 13
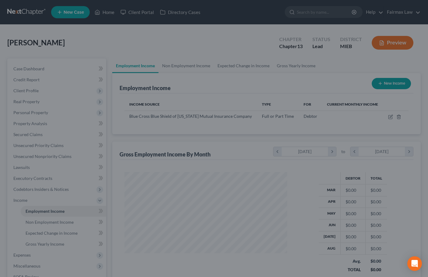
scroll to position [304216, 304152]
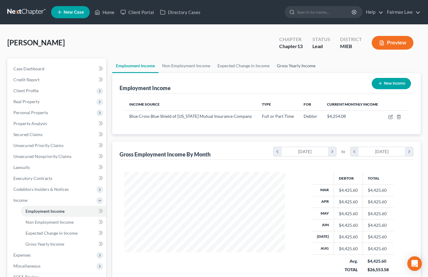
click at [289, 68] on link "Gross Yearly Income" at bounding box center [296, 65] width 46 height 15
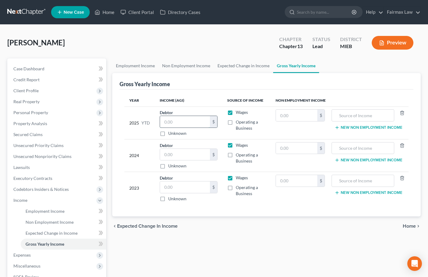
click at [170, 123] on input "text" at bounding box center [185, 122] width 50 height 12
type input "36,314.88"
click at [181, 187] on input "text" at bounding box center [185, 187] width 50 height 12
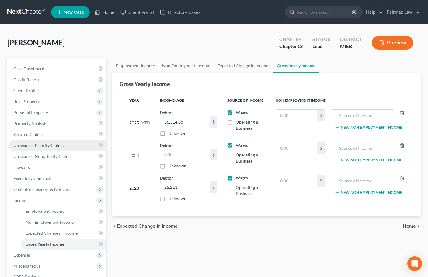
type input "25,211"
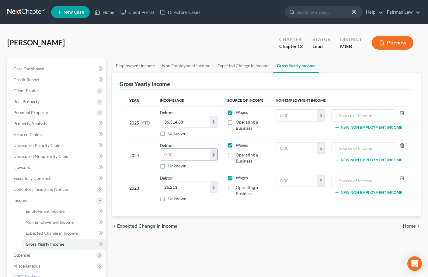
click at [176, 157] on input "text" at bounding box center [185, 155] width 50 height 12
type input "45,383"
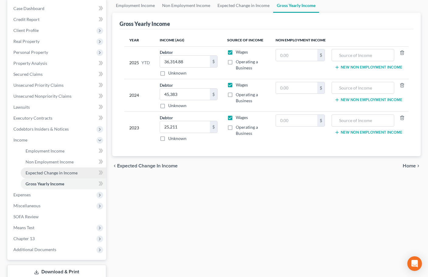
scroll to position [91, 0]
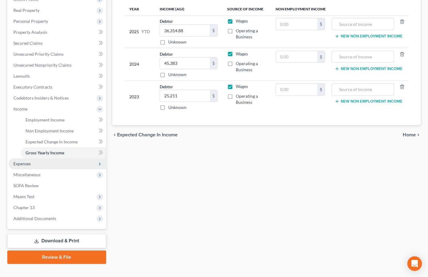
click at [20, 165] on span "Expenses" at bounding box center [21, 163] width 17 height 5
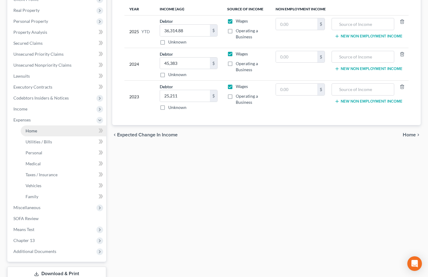
click at [38, 132] on link "Home" at bounding box center [64, 130] width 86 height 11
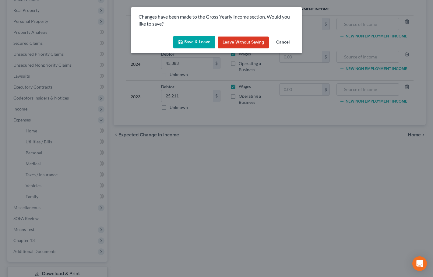
click at [200, 44] on button "Save & Leave" at bounding box center [194, 42] width 42 height 13
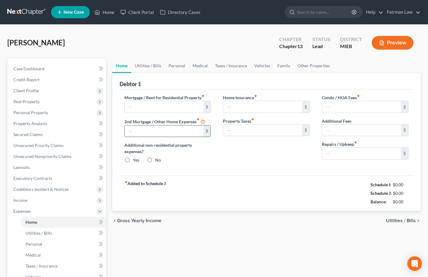
type input "0.00"
radio input "true"
type input "0.00"
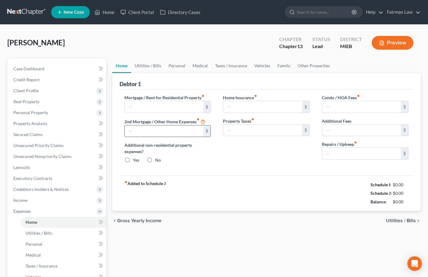
type input "0.00"
click at [145, 107] on input "text" at bounding box center [164, 107] width 79 height 12
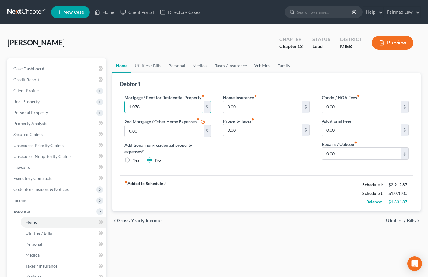
type input "1,078"
click at [257, 66] on link "Vehicles" at bounding box center [262, 65] width 23 height 15
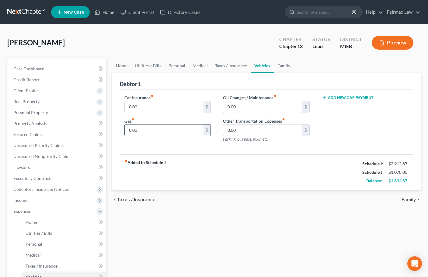
click at [143, 132] on input "0.00" at bounding box center [164, 130] width 79 height 12
type input "400"
type input "183"
click at [148, 65] on link "Utilities / Bills" at bounding box center [148, 65] width 34 height 15
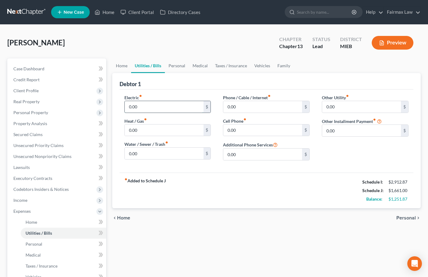
click at [138, 108] on input "0.00" at bounding box center [164, 107] width 79 height 12
type input "100"
type input "46"
type input "81"
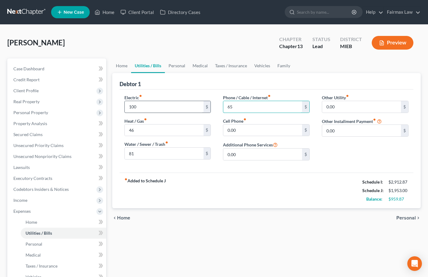
type input "65"
type input "70"
click at [177, 66] on link "Personal" at bounding box center [177, 65] width 24 height 15
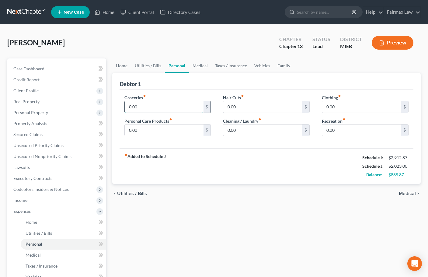
click at [162, 109] on input "0.00" at bounding box center [164, 107] width 79 height 12
type input "436"
type input "50"
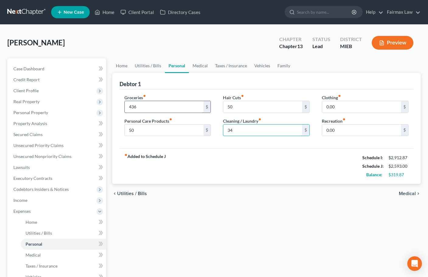
type input "34"
type input "56"
click at [257, 67] on link "Vehicles" at bounding box center [262, 65] width 23 height 15
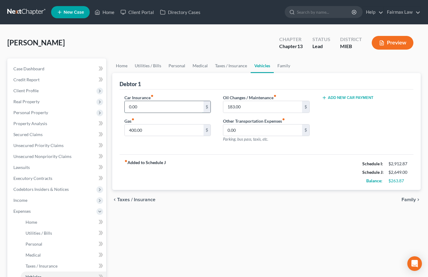
click at [154, 105] on input "0.00" at bounding box center [164, 107] width 79 height 12
type input "103"
click at [231, 68] on link "Taxes / Insurance" at bounding box center [231, 65] width 39 height 15
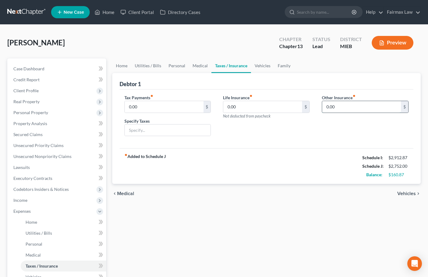
click at [353, 106] on input "0.00" at bounding box center [361, 107] width 79 height 12
type input "120"
type input "Health Insurance"
click at [194, 66] on link "Medical" at bounding box center [200, 65] width 23 height 15
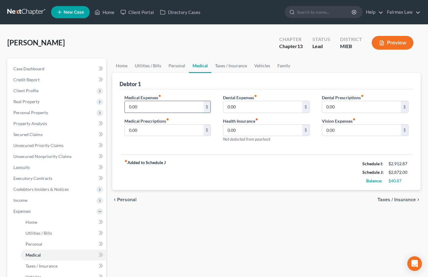
click at [162, 106] on input "0.00" at bounding box center [164, 107] width 79 height 12
type input "57"
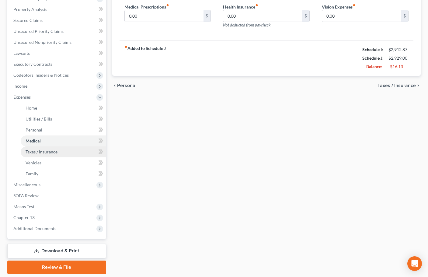
scroll to position [134, 0]
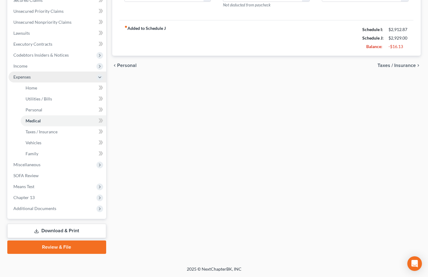
click at [24, 77] on span "Expenses" at bounding box center [21, 76] width 17 height 5
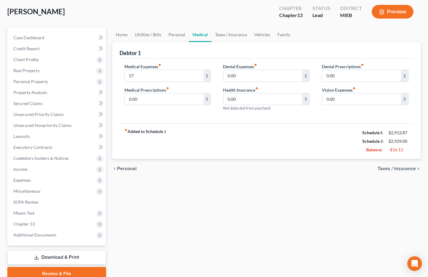
scroll to position [0, 0]
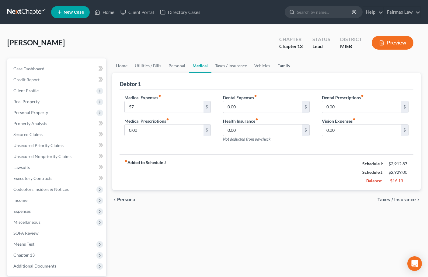
click at [284, 67] on link "Family" at bounding box center [284, 65] width 20 height 15
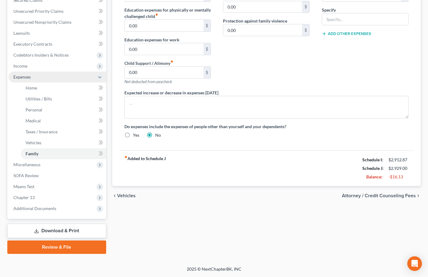
click at [26, 79] on span "Expenses" at bounding box center [21, 76] width 17 height 5
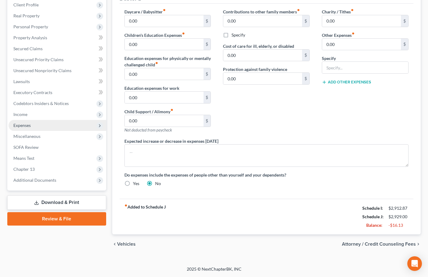
scroll to position [86, 0]
click at [31, 135] on span "Miscellaneous" at bounding box center [26, 136] width 27 height 5
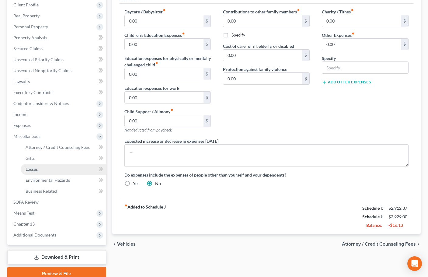
scroll to position [112, 0]
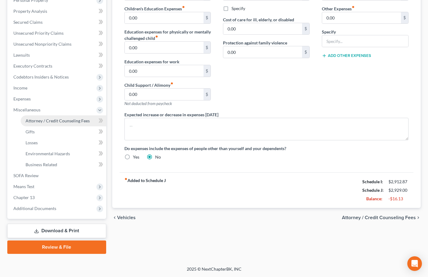
click at [45, 123] on span "Attorney / Credit Counseling Fees" at bounding box center [58, 120] width 64 height 5
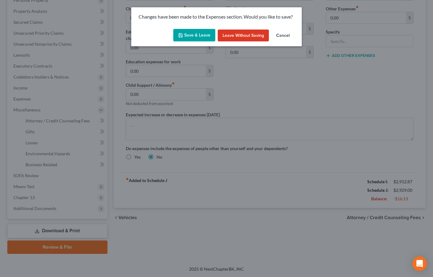
click at [200, 36] on button "Save & Leave" at bounding box center [194, 35] width 42 height 13
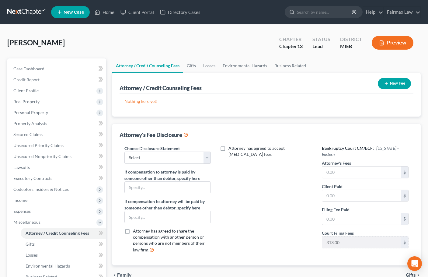
click at [391, 84] on button "New Fee" at bounding box center [394, 83] width 33 height 11
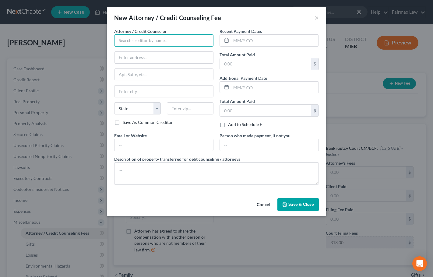
click at [147, 43] on input "text" at bounding box center [163, 40] width 99 height 12
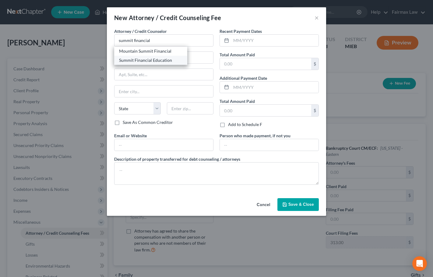
click at [149, 59] on div "Summit Financial Education" at bounding box center [150, 60] width 63 height 6
type input "Summit Financial Education"
type input "Attn: Customer Service"
type input "[STREET_ADDRESS]"
type input "[GEOGRAPHIC_DATA]"
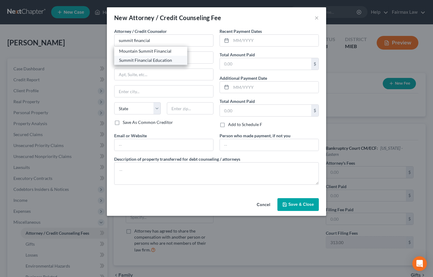
select select "3"
type input "85712"
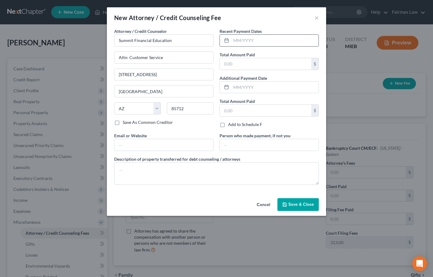
click at [240, 40] on input "text" at bounding box center [274, 41] width 87 height 12
type input "08/2025"
type input "14.95"
click at [180, 168] on textarea at bounding box center [216, 173] width 205 height 23
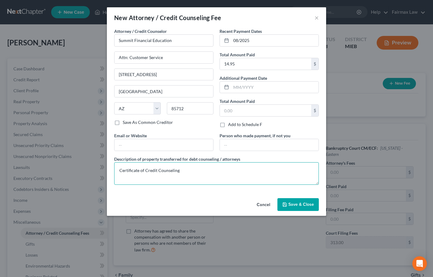
type textarea "Certificate of Credit Counseling"
click at [298, 202] on span "Save & Close" at bounding box center [301, 204] width 26 height 5
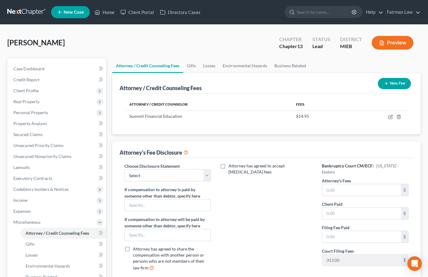
click at [397, 80] on button "New Fee" at bounding box center [394, 83] width 33 height 11
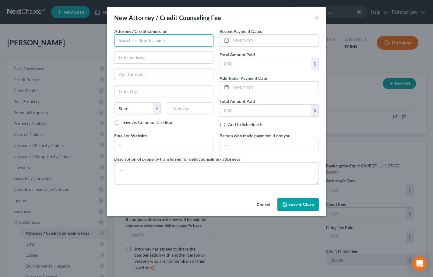
click at [173, 41] on input "text" at bounding box center [163, 40] width 99 height 12
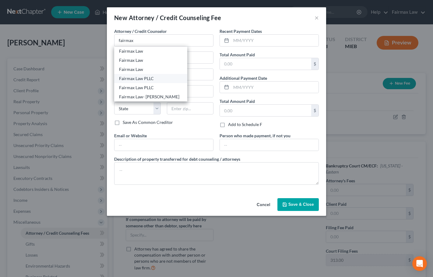
click at [147, 77] on div "Fairmax Law PLLC" at bounding box center [150, 78] width 63 height 6
type input "Fairmax Law PLLC"
type input "[GEOGRAPHIC_DATA]"
type input "Lakewood"
select select "36"
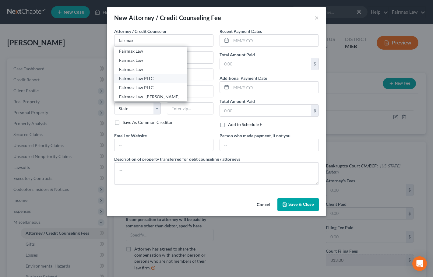
type input "44107"
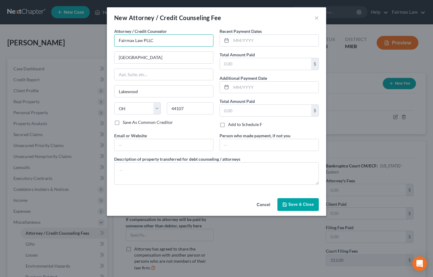
click at [161, 39] on input "Fairmax Law PLLC" at bounding box center [163, 40] width 99 height 12
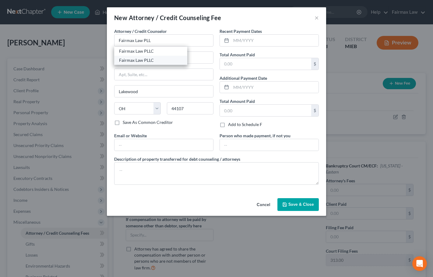
click at [149, 58] on div "Fairmax Law PLLC" at bounding box center [150, 60] width 63 height 6
type input "Fairmax Law PLLC"
type input "[STREET_ADDRESS]"
type input "Suite 201"
type input "[GEOGRAPHIC_DATA]"
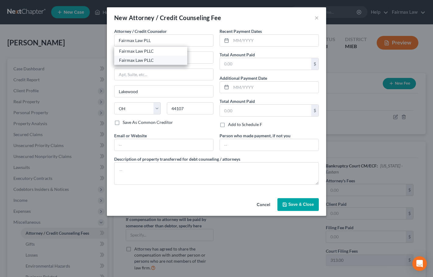
select select "23"
type input "48127"
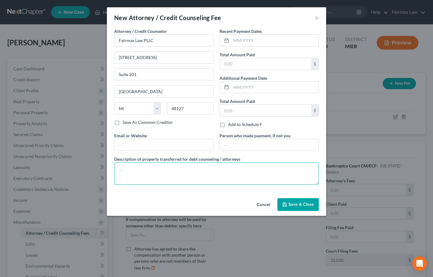
click at [262, 171] on textarea at bounding box center [216, 173] width 205 height 23
paste textarea "Due to the debtor’s limited monthly budget surplus, they are unable to reasonab…"
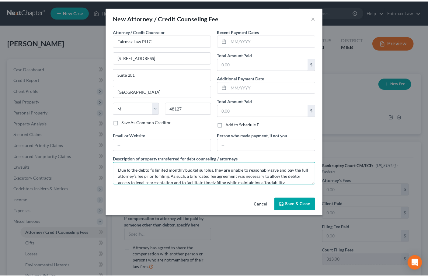
scroll to position [27, 0]
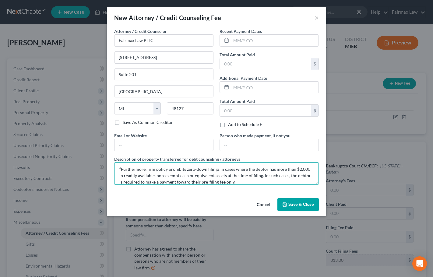
type textarea "Due to the debtor’s limited monthly budget surplus, they are unable to reasonab…"
click at [301, 207] on span "Save & Close" at bounding box center [301, 204] width 26 height 5
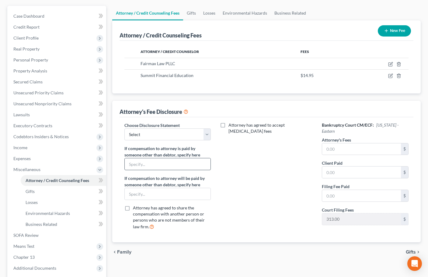
scroll to position [91, 0]
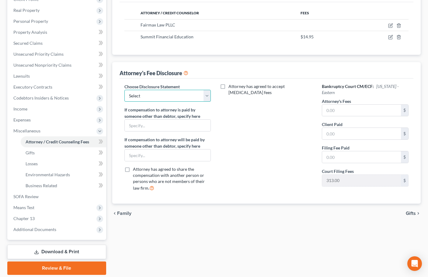
click at [186, 90] on select "Select WDMI - Chapter 13 - Disclosure of Attorney Compensation OHNB & MIWB Disc…" at bounding box center [167, 96] width 87 height 12
select select "3"
click at [124, 90] on select "Select WDMI - Chapter 13 - Disclosure of Attorney Compensation OHNB & MIWB Disc…" at bounding box center [167, 96] width 87 height 12
click at [180, 135] on div "Choose Disclosure Statement Select WDMI - Chapter 13 - Disclosure of Attorney C…" at bounding box center [167, 139] width 99 height 113
click at [355, 111] on input "text" at bounding box center [361, 111] width 79 height 12
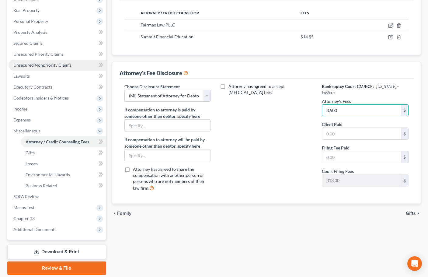
type input "3,500"
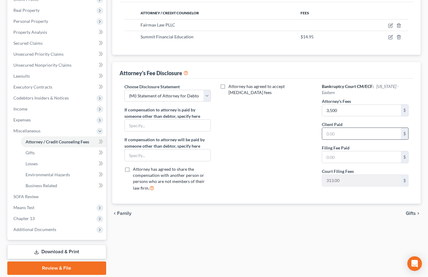
click at [337, 138] on input "text" at bounding box center [361, 134] width 79 height 12
type input "0"
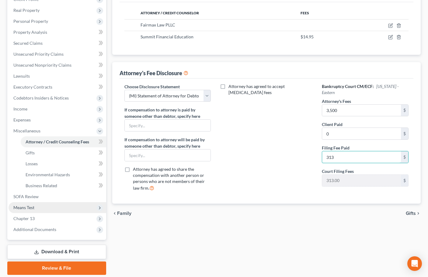
type input "313"
click at [31, 208] on span "Means Test" at bounding box center [23, 207] width 21 height 5
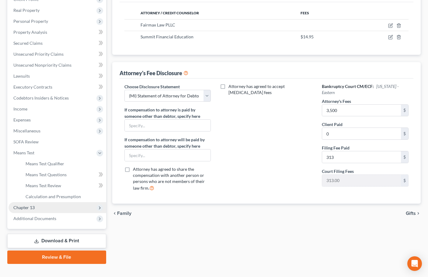
click at [51, 203] on span "Chapter 13" at bounding box center [58, 207] width 98 height 11
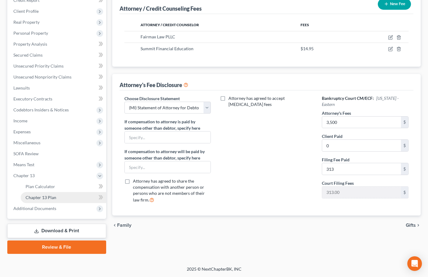
scroll to position [79, 0]
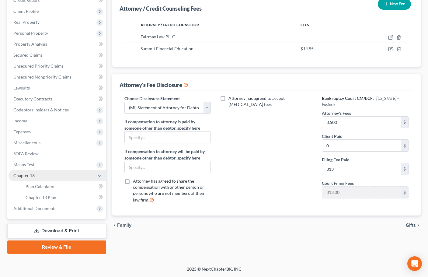
click at [30, 177] on span "Chapter 13" at bounding box center [23, 175] width 21 height 5
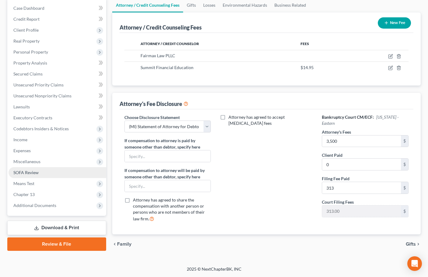
click at [28, 173] on span "SOFA Review" at bounding box center [25, 172] width 25 height 5
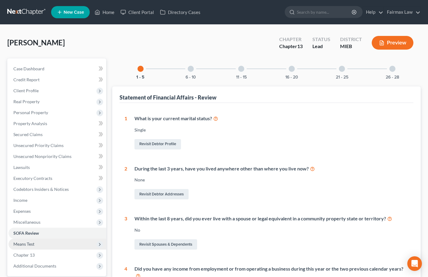
click at [26, 244] on span "Means Test" at bounding box center [23, 243] width 21 height 5
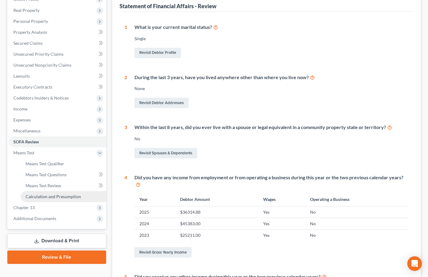
click at [51, 193] on link "Calculation and Presumption" at bounding box center [64, 196] width 86 height 11
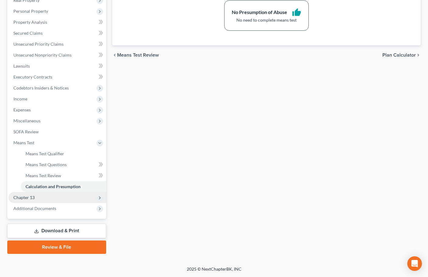
click at [35, 199] on span "Chapter 13" at bounding box center [58, 197] width 98 height 11
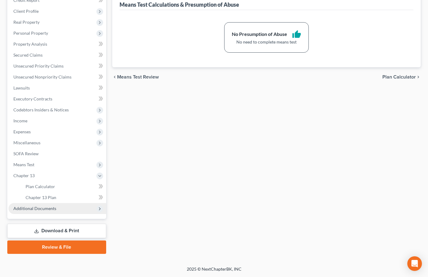
scroll to position [79, 0]
click at [40, 207] on span "Additional Documents" at bounding box center [34, 208] width 43 height 5
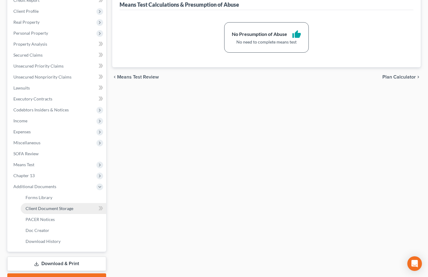
scroll to position [101, 0]
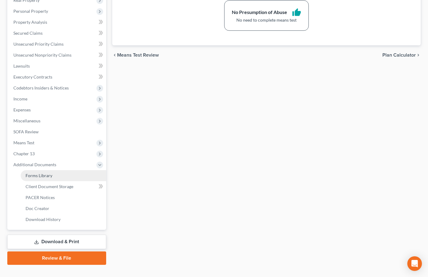
click at [44, 175] on span "Forms Library" at bounding box center [39, 175] width 27 height 5
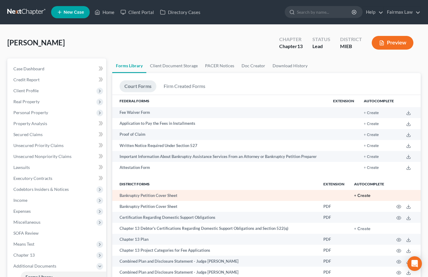
click at [365, 195] on button "+ Create" at bounding box center [362, 196] width 16 height 4
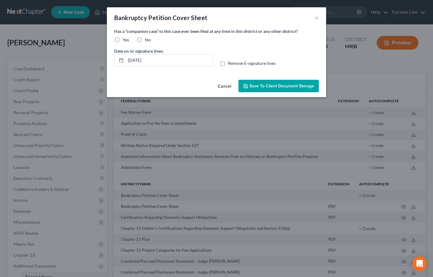
click at [123, 40] on label "Yes" at bounding box center [126, 40] width 6 height 6
click at [125, 40] on input "Yes" at bounding box center [127, 39] width 4 height 4
radio input "true"
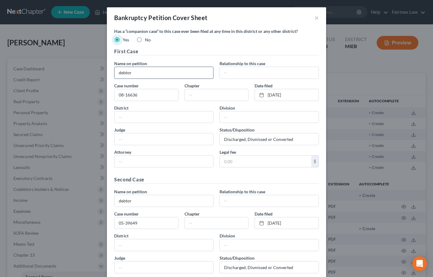
click at [162, 76] on input "debtor" at bounding box center [163, 73] width 99 height 12
paste input "[PERSON_NAME]"
type input "[PERSON_NAME]"
click at [240, 75] on input "text" at bounding box center [269, 73] width 99 height 12
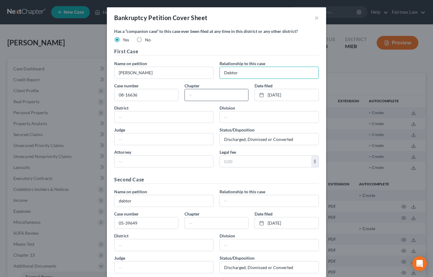
type input "Debtor"
click at [197, 96] on input "text" at bounding box center [217, 95] width 64 height 12
type input "7"
click at [245, 139] on input "Discharged, Dismissed or Converted" at bounding box center [269, 139] width 99 height 12
click at [274, 139] on input "Dismissed or Converted" at bounding box center [269, 139] width 99 height 12
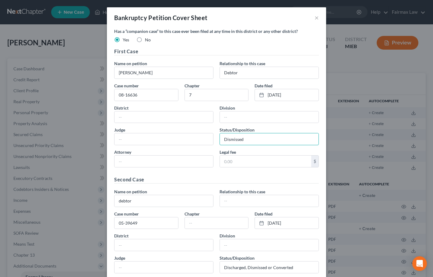
type input "Dismissed"
click at [144, 138] on input "text" at bounding box center [163, 139] width 99 height 12
paste input "[PERSON_NAME]"
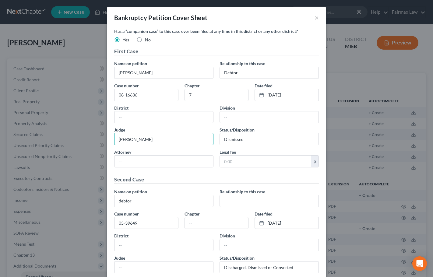
type input "[PERSON_NAME]"
click at [227, 119] on input "text" at bounding box center [269, 117] width 99 height 12
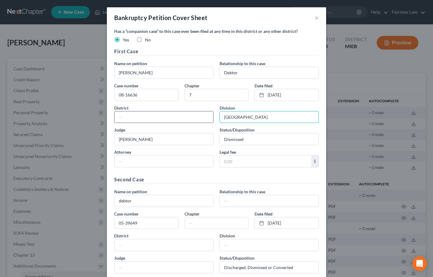
type input "[GEOGRAPHIC_DATA]"
click at [127, 116] on input "text" at bounding box center [163, 117] width 99 height 12
type input "I"
drag, startPoint x: 127, startPoint y: 116, endPoint x: 107, endPoint y: 117, distance: 19.8
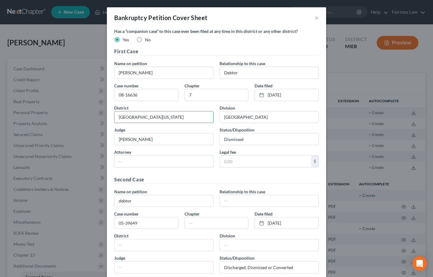
type input "[GEOGRAPHIC_DATA][US_STATE]"
click at [232, 113] on input "[GEOGRAPHIC_DATA]" at bounding box center [269, 117] width 99 height 12
drag, startPoint x: 248, startPoint y: 164, endPoint x: 243, endPoint y: 164, distance: 4.9
click at [248, 164] on input "text" at bounding box center [265, 162] width 91 height 12
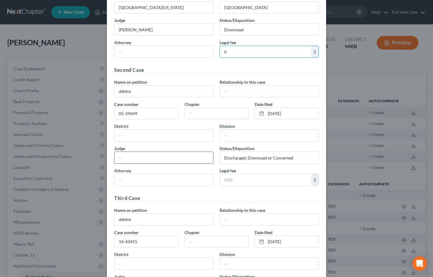
scroll to position [122, 0]
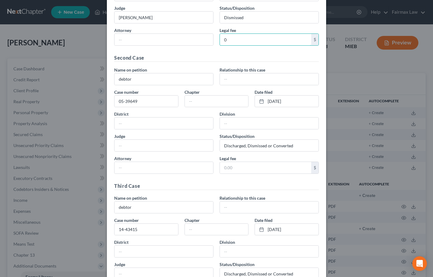
type input "0"
click at [135, 122] on input "text" at bounding box center [163, 123] width 99 height 12
click at [143, 80] on input "debtor" at bounding box center [163, 79] width 99 height 12
paste input "[PERSON_NAME] [PERSON_NAME]"
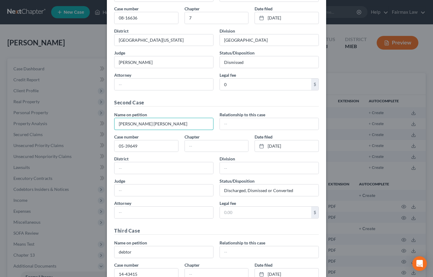
scroll to position [30, 0]
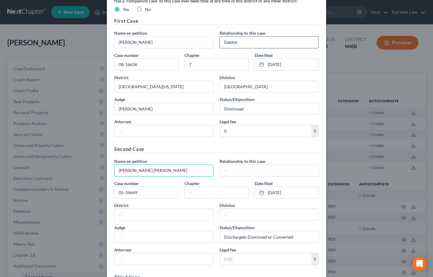
type input "[PERSON_NAME] [PERSON_NAME]"
drag, startPoint x: 221, startPoint y: 40, endPoint x: 214, endPoint y: 43, distance: 7.3
click at [212, 41] on div "Name on petition [PERSON_NAME] Relationship to this case Debtor" at bounding box center [216, 40] width 211 height 21
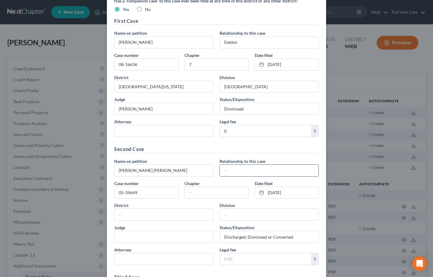
click at [237, 170] on input "text" at bounding box center [269, 171] width 99 height 12
paste input "Debtor"
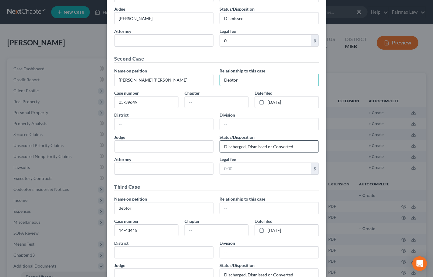
scroll to position [122, 0]
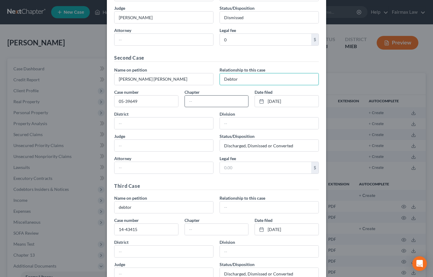
type input "Debtor"
click at [213, 105] on input "text" at bounding box center [217, 102] width 64 height 12
type input "7"
click at [150, 170] on input "text" at bounding box center [163, 168] width 99 height 12
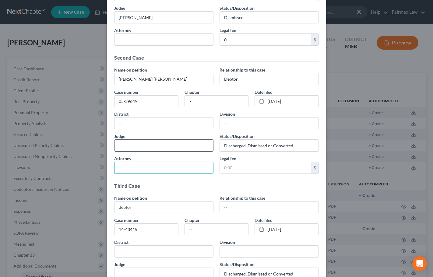
click at [144, 147] on input "text" at bounding box center [163, 146] width 99 height 12
paste input "[PERSON_NAME]"
type input "[PERSON_NAME]"
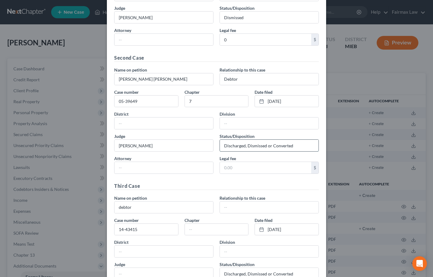
drag, startPoint x: 295, startPoint y: 147, endPoint x: 247, endPoint y: 146, distance: 48.4
click at [247, 146] on input "Discharged, Dismissed or Converted" at bounding box center [269, 146] width 99 height 12
type input "Discharged"
click at [235, 168] on input "text" at bounding box center [265, 168] width 91 height 12
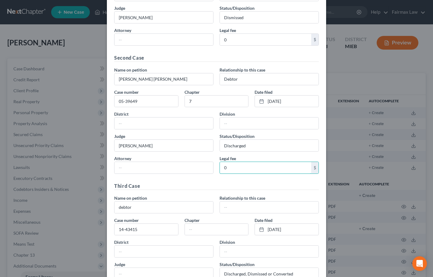
type input "0"
click at [169, 125] on input "text" at bounding box center [163, 123] width 99 height 12
paste input "[GEOGRAPHIC_DATA][US_STATE]"
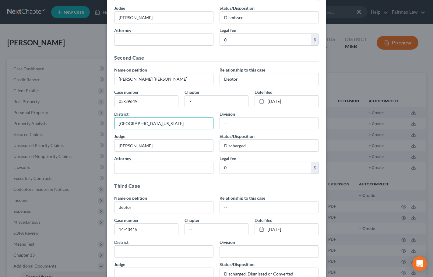
type input "[GEOGRAPHIC_DATA][US_STATE]"
click at [243, 124] on input "text" at bounding box center [269, 123] width 99 height 12
paste input "[GEOGRAPHIC_DATA]"
type input "[GEOGRAPHIC_DATA]"
click at [144, 206] on input "debtor" at bounding box center [163, 207] width 99 height 12
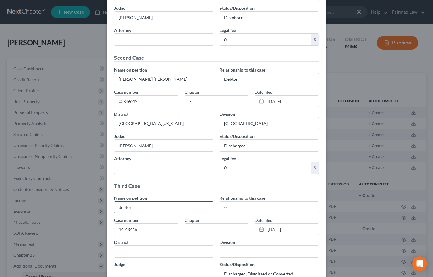
paste input "[PERSON_NAME]"
type input "[PERSON_NAME]"
click at [247, 208] on input "text" at bounding box center [269, 207] width 99 height 12
paste input "Debtor"
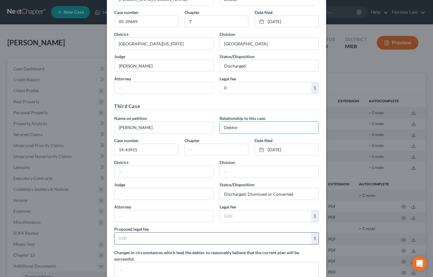
scroll to position [243, 0]
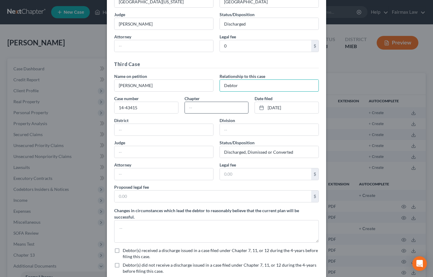
type input "Debtor"
click at [195, 107] on input "text" at bounding box center [217, 108] width 64 height 12
type input "13"
click at [144, 149] on input "text" at bounding box center [163, 152] width 99 height 12
paste input "[PERSON_NAME]"
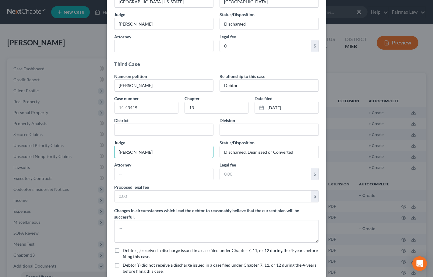
type input "[PERSON_NAME]"
drag, startPoint x: 280, startPoint y: 153, endPoint x: 245, endPoint y: 156, distance: 35.4
click at [245, 156] on input "Discharged, Dismissed or Converted" at bounding box center [269, 152] width 99 height 12
type input "Discharged"
click at [145, 175] on input "text" at bounding box center [163, 174] width 99 height 12
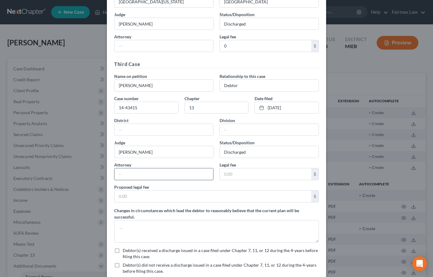
paste input "[PERSON_NAME]"
type input "[PERSON_NAME]"
click at [236, 125] on input "text" at bounding box center [269, 130] width 99 height 12
paste input "[GEOGRAPHIC_DATA]"
click at [150, 135] on div at bounding box center [163, 130] width 99 height 12
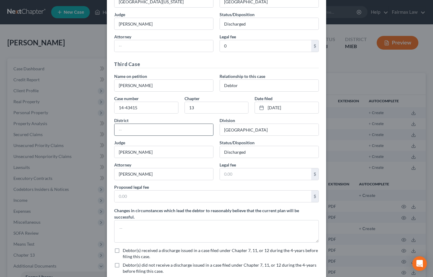
click at [149, 132] on input "text" at bounding box center [163, 130] width 99 height 12
paste input "[GEOGRAPHIC_DATA][US_STATE]"
click at [236, 173] on input "text" at bounding box center [265, 174] width 91 height 12
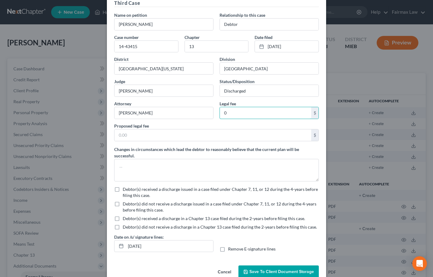
scroll to position [318, 0]
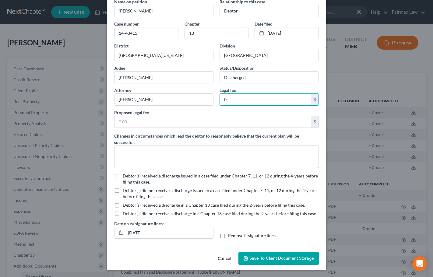
drag, startPoint x: 115, startPoint y: 176, endPoint x: 119, endPoint y: 183, distance: 8.2
click at [123, 176] on label "Debtor(s) received a discharge issued in a case filed under Chapter 7, 11, or 1…" at bounding box center [221, 179] width 196 height 12
click at [125, 176] on input "Debtor(s) received a discharge issued in a case filed under Chapter 7, 11, or 1…" at bounding box center [127, 175] width 4 height 4
click at [123, 214] on label "Debtor(s) did not receive a discharge in a Chapter 13 case filed during the 2-y…" at bounding box center [220, 214] width 194 height 6
click at [125, 214] on input "Debtor(s) did not receive a discharge in a Chapter 13 case filed during the 2-y…" at bounding box center [127, 213] width 4 height 4
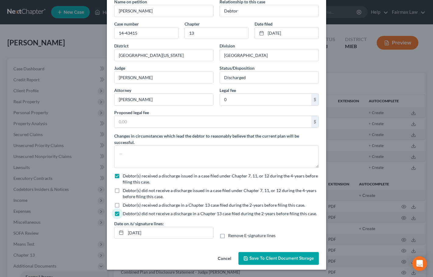
click at [123, 191] on label "Debtor(s) did not receive a discharge issued in a case filed under Chapter 7, 1…" at bounding box center [221, 193] width 196 height 12
click at [125, 191] on input "Debtor(s) did not receive a discharge issued in a case filed under Chapter 7, 1…" at bounding box center [127, 189] width 4 height 4
click at [123, 176] on label "Debtor(s) received a discharge issued in a case filed under Chapter 7, 11, or 1…" at bounding box center [221, 179] width 196 height 12
click at [125, 176] on input "Debtor(s) received a discharge issued in a case filed under Chapter 7, 11, or 1…" at bounding box center [127, 175] width 4 height 4
click at [276, 256] on span "Save to Client Document Storage" at bounding box center [281, 258] width 65 height 5
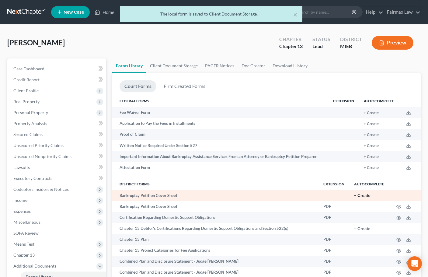
click at [366, 195] on button "+ Create" at bounding box center [362, 196] width 16 height 4
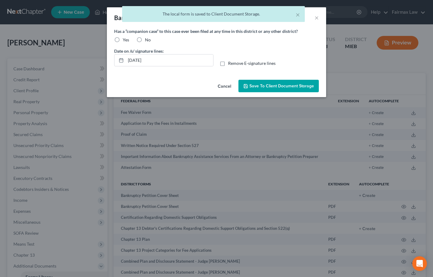
click at [123, 40] on label "Yes" at bounding box center [126, 40] width 6 height 6
click at [125, 40] on input "Yes" at bounding box center [127, 39] width 4 height 4
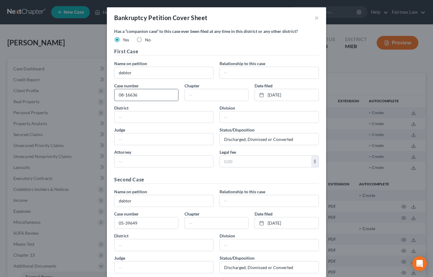
click at [158, 95] on input "08-16636" at bounding box center [146, 95] width 64 height 12
paste input "14-19728"
click at [276, 94] on link "[DATE]" at bounding box center [287, 95] width 64 height 12
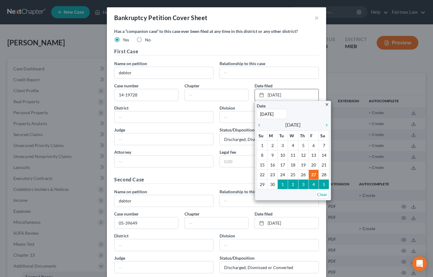
paste input "[DATE]"
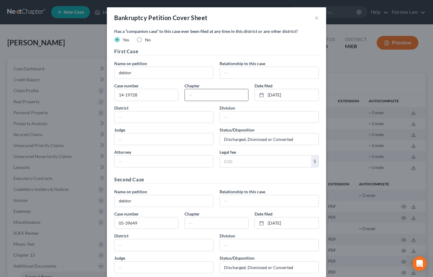
click at [215, 96] on input "text" at bounding box center [217, 95] width 64 height 12
click at [138, 134] on input "text" at bounding box center [163, 139] width 99 height 12
paste input "[PERSON_NAME]"
click at [155, 73] on input "debtor" at bounding box center [163, 73] width 99 height 12
paste input "[PERSON_NAME]"
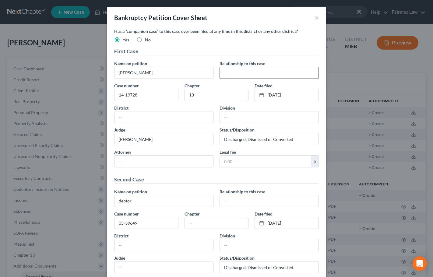
click at [242, 74] on input "text" at bounding box center [269, 73] width 99 height 12
paste input "Debtor"
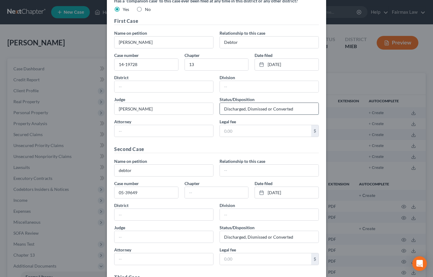
click at [245, 109] on input "Discharged, Dismissed or Converted" at bounding box center [269, 109] width 99 height 12
drag, startPoint x: 276, startPoint y: 108, endPoint x: 244, endPoint y: 109, distance: 32.0
click at [244, 109] on input "Dismissed or Converted" at bounding box center [269, 109] width 99 height 12
click at [239, 131] on input "text" at bounding box center [265, 131] width 91 height 12
click at [159, 127] on input "text" at bounding box center [163, 131] width 99 height 12
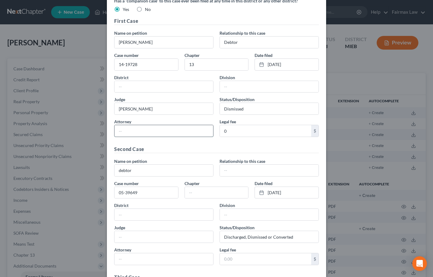
paste input "[PERSON_NAME]"
click at [154, 86] on input "text" at bounding box center [163, 87] width 99 height 12
paste input "[GEOGRAPHIC_DATA][US_STATE]"
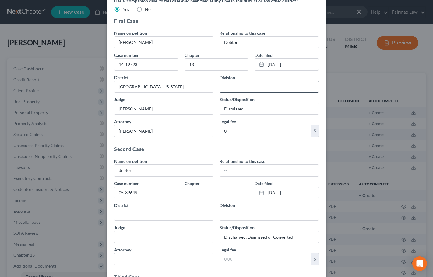
click at [256, 84] on input "text" at bounding box center [269, 87] width 99 height 12
paste input "[GEOGRAPHIC_DATA]"
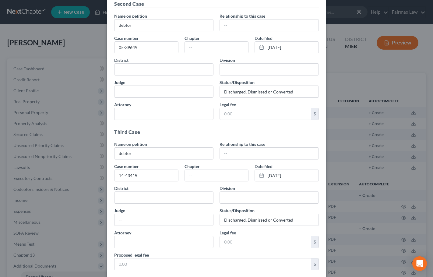
scroll to position [122, 0]
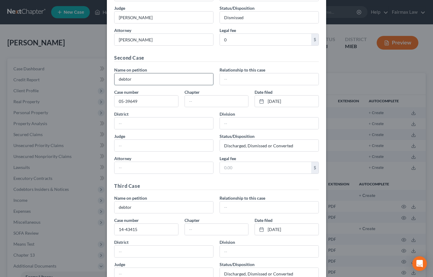
click at [143, 80] on input "debtor" at bounding box center [163, 79] width 99 height 12
paste input "[PERSON_NAME] [PERSON_NAME]"
click at [244, 78] on input "text" at bounding box center [269, 79] width 99 height 12
paste input "Debtor"
click at [135, 103] on input "05-39649" at bounding box center [146, 102] width 64 height 12
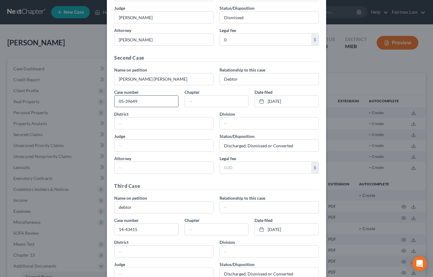
paste input "11-45189"
click at [282, 100] on link "[DATE]" at bounding box center [287, 102] width 64 height 12
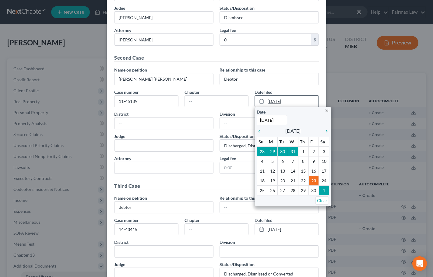
paste input "[DATE]"
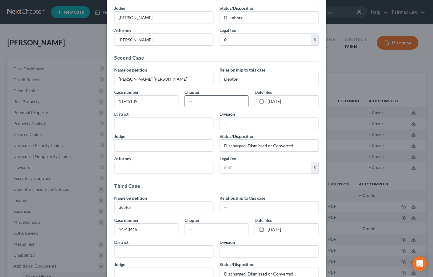
click at [197, 103] on input "text" at bounding box center [217, 102] width 64 height 12
click at [233, 168] on input "text" at bounding box center [265, 168] width 91 height 12
click at [244, 145] on input "Discharged, Dismissed or Converted" at bounding box center [269, 146] width 99 height 12
click at [272, 148] on input "Dismissed or Converted" at bounding box center [269, 146] width 99 height 12
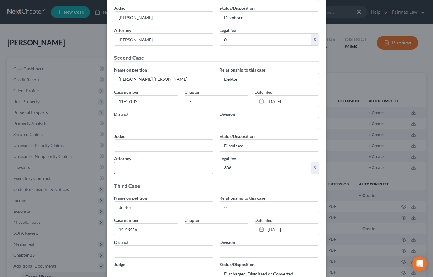
click at [138, 165] on input "text" at bounding box center [163, 168] width 99 height 12
paste input "[PERSON_NAME]"
click at [167, 143] on input "text" at bounding box center [163, 146] width 99 height 12
paste input "A. [PERSON_NAME]"
click at [149, 121] on input "text" at bounding box center [163, 123] width 99 height 12
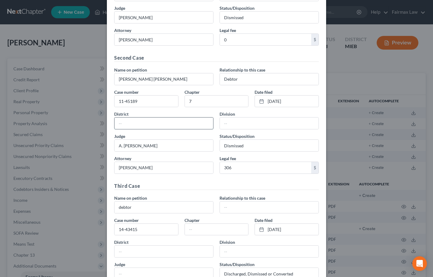
paste input "[GEOGRAPHIC_DATA][US_STATE]"
click at [247, 125] on input "text" at bounding box center [269, 123] width 99 height 12
paste input "[GEOGRAPHIC_DATA]"
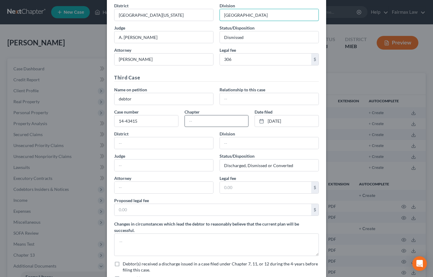
scroll to position [243, 0]
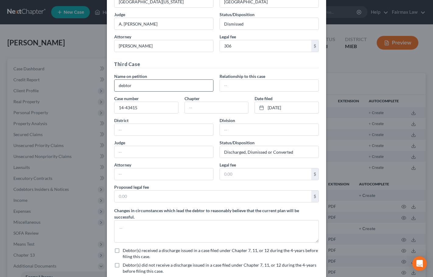
click at [159, 88] on input "debtor" at bounding box center [163, 86] width 99 height 12
paste input "[PERSON_NAME] [PERSON_NAME]"
click at [255, 88] on input "text" at bounding box center [269, 86] width 99 height 12
paste input "Debtor"
click at [149, 109] on input "14-43415" at bounding box center [146, 108] width 64 height 12
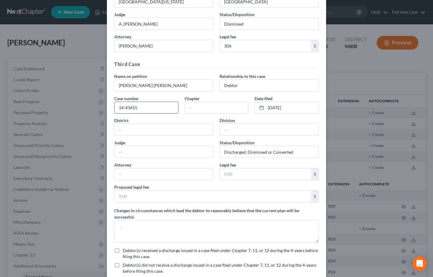
paste input "0-16440"
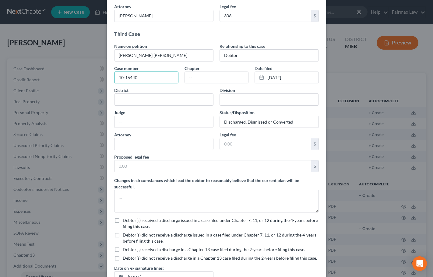
scroll to position [274, 0]
click at [273, 78] on link "[DATE]" at bounding box center [287, 78] width 64 height 12
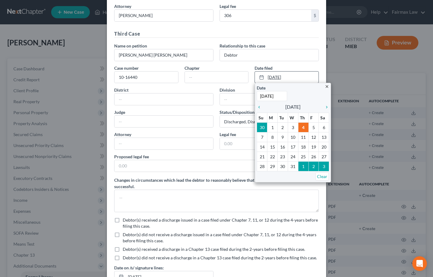
paste input "[DATE]"
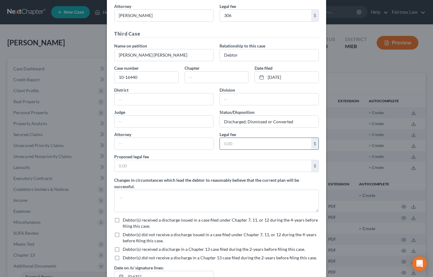
click at [226, 141] on input "text" at bounding box center [265, 144] width 91 height 12
click at [246, 122] on input "Discharged, Dismissed or Converted" at bounding box center [269, 122] width 99 height 12
drag, startPoint x: 280, startPoint y: 123, endPoint x: 245, endPoint y: 123, distance: 35.0
click at [245, 123] on input "Dismissed or Converted" at bounding box center [269, 122] width 99 height 12
click at [145, 122] on input "text" at bounding box center [163, 122] width 99 height 12
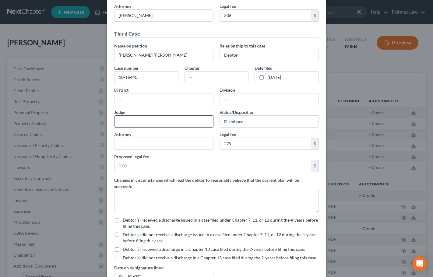
paste input "[PERSON_NAME]"
click at [176, 101] on input "text" at bounding box center [163, 99] width 99 height 12
paste input "[GEOGRAPHIC_DATA][US_STATE]"
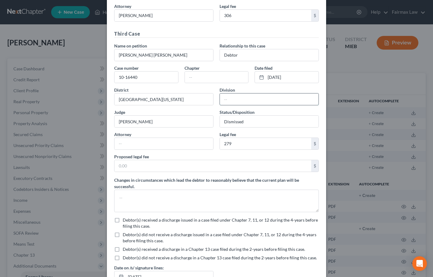
click at [252, 100] on input "text" at bounding box center [269, 99] width 99 height 12
paste input "[GEOGRAPHIC_DATA]"
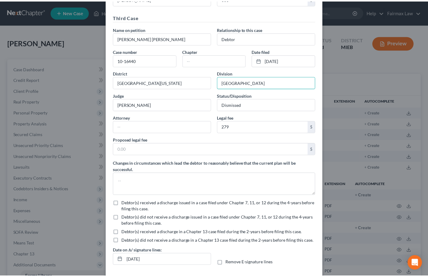
scroll to position [318, 0]
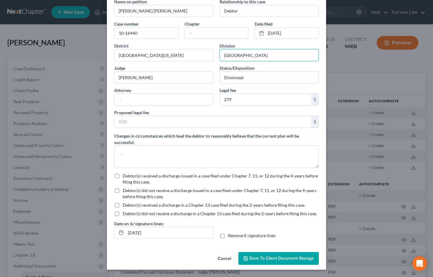
click at [123, 191] on label "Debtor(s) did not receive a discharge issued in a case filed under Chapter 7, 1…" at bounding box center [221, 193] width 196 height 12
click at [125, 191] on input "Debtor(s) did not receive a discharge issued in a case filed under Chapter 7, 1…" at bounding box center [127, 189] width 4 height 4
click at [123, 215] on label "Debtor(s) did not receive a discharge in a Chapter 13 case filed during the 2-y…" at bounding box center [220, 214] width 194 height 6
click at [125, 215] on input "Debtor(s) did not receive a discharge in a Chapter 13 case filed during the 2-y…" at bounding box center [127, 213] width 4 height 4
click at [273, 258] on span "Save to Client Document Storage" at bounding box center [281, 258] width 65 height 5
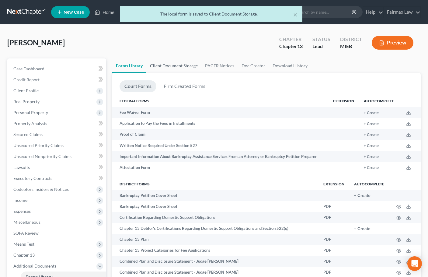
click at [180, 67] on link "Client Document Storage" at bounding box center [173, 65] width 55 height 15
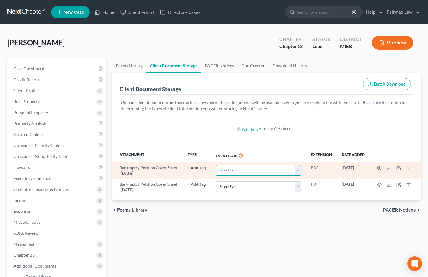
click at [276, 174] on select "Select Event 20 Largest Unsecured Creditors Amended Chapter 11 Plan Amended Cha…" at bounding box center [259, 170] width 86 height 11
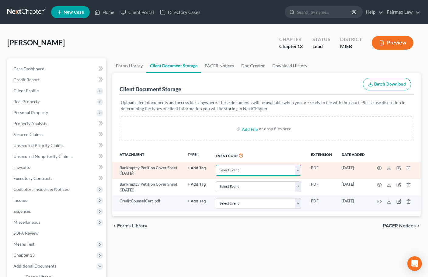
click at [263, 170] on select "Select Event 20 Largest Unsecured Creditors Amended Chapter 11 Plan Amended Cha…" at bounding box center [259, 170] width 86 height 11
click at [216, 165] on select "Select Event 20 Largest Unsecured Creditors Amended Chapter 11 Plan Amended Cha…" at bounding box center [259, 170] width 86 height 11
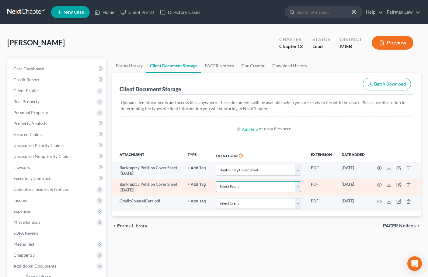
click at [248, 184] on select "Select Event 20 Largest Unsecured Creditors Amended Chapter 11 Plan Amended Cha…" at bounding box center [259, 186] width 86 height 11
click at [216, 181] on select "Select Event 20 Largest Unsecured Creditors Amended Chapter 11 Plan Amended Cha…" at bounding box center [259, 186] width 86 height 11
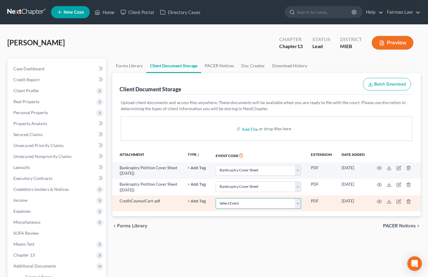
click at [241, 203] on select "Select Event 20 Largest Unsecured Creditors Amended Chapter 11 Plan Amended Cha…" at bounding box center [259, 203] width 86 height 11
click at [216, 198] on select "Select Event 20 Largest Unsecured Creditors Amended Chapter 11 Plan Amended Cha…" at bounding box center [259, 203] width 86 height 11
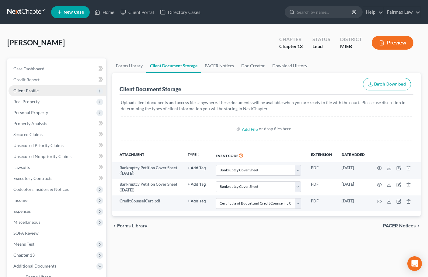
click at [28, 86] on span "Client Profile" at bounding box center [58, 90] width 98 height 11
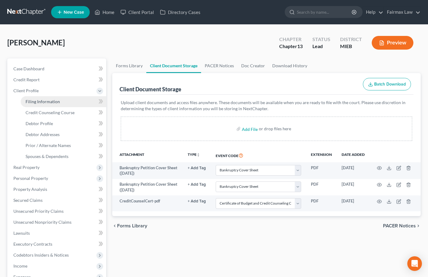
click at [40, 102] on span "Filing Information" at bounding box center [43, 101] width 34 height 5
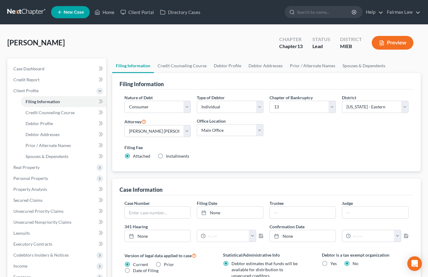
click at [173, 158] on span "Installments" at bounding box center [177, 155] width 23 height 5
click at [173, 157] on input "Installments Installments" at bounding box center [171, 155] width 4 height 4
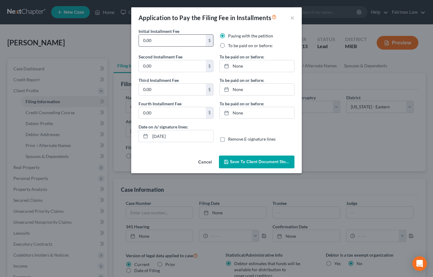
click at [152, 36] on input "0.00" at bounding box center [172, 41] width 67 height 12
click at [152, 40] on input "100" at bounding box center [172, 41] width 67 height 12
click at [148, 67] on input "0.00" at bounding box center [172, 66] width 67 height 12
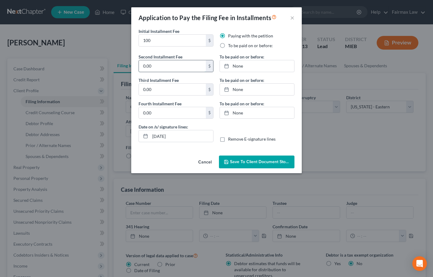
click at [148, 67] on input "0.00" at bounding box center [172, 66] width 67 height 12
click at [157, 90] on input "0.00" at bounding box center [172, 90] width 67 height 12
click at [228, 45] on label "To be paid on or before:" at bounding box center [250, 46] width 45 height 6
click at [230, 45] on input "To be paid on or before:" at bounding box center [232, 45] width 4 height 4
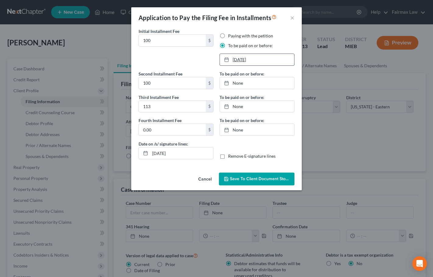
click at [243, 58] on link "[DATE]" at bounding box center [257, 60] width 74 height 12
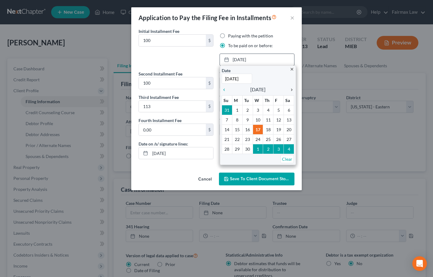
click at [292, 90] on icon "chevron_right" at bounding box center [290, 89] width 8 height 5
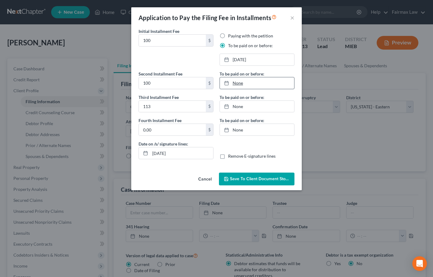
click at [238, 85] on link "None" at bounding box center [257, 83] width 74 height 12
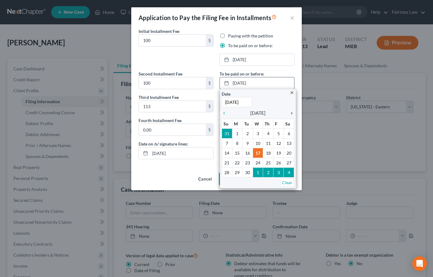
click at [291, 116] on link "chevron_right" at bounding box center [290, 112] width 8 height 7
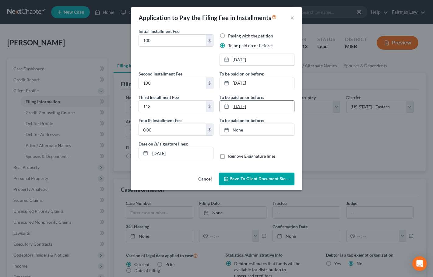
click at [239, 108] on link "[DATE]" at bounding box center [257, 107] width 74 height 12
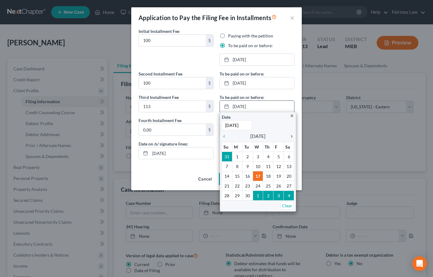
click at [291, 137] on icon "chevron_right" at bounding box center [290, 136] width 8 height 5
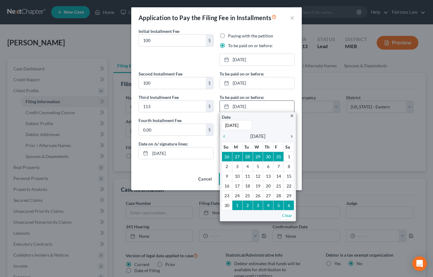
click at [291, 137] on icon "chevron_right" at bounding box center [290, 136] width 8 height 5
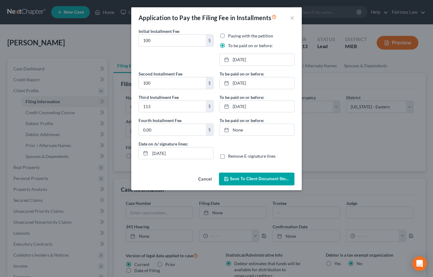
click at [245, 178] on span "Save to Client Document Storage" at bounding box center [262, 178] width 65 height 5
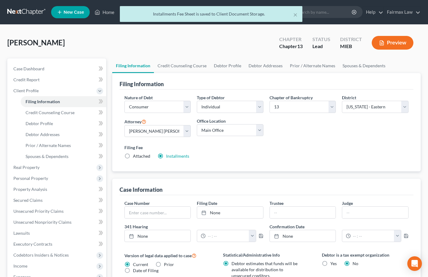
click at [25, 89] on span "Client Profile" at bounding box center [25, 90] width 25 height 5
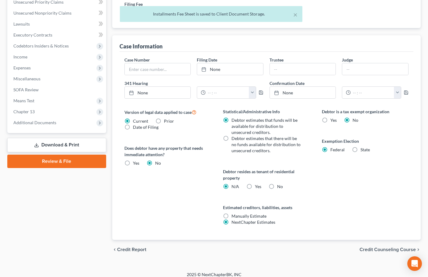
scroll to position [149, 0]
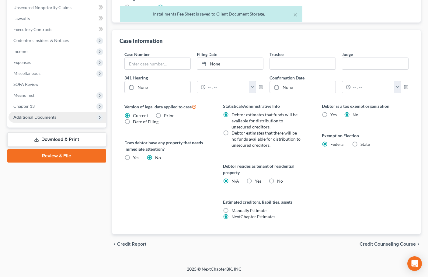
click at [35, 118] on span "Additional Documents" at bounding box center [34, 116] width 43 height 5
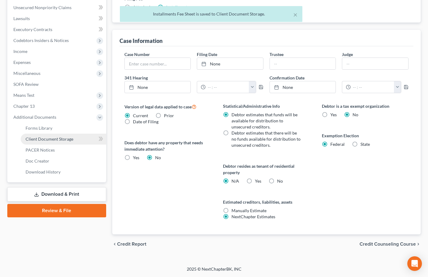
click at [50, 139] on span "Client Document Storage" at bounding box center [50, 138] width 48 height 5
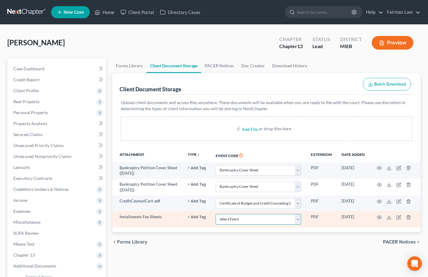
click at [257, 221] on select "Select Event 20 Largest Unsecured Creditors Amended Chapter 11 Plan Amended Cha…" at bounding box center [259, 219] width 86 height 11
click at [216, 214] on select "Select Event 20 Largest Unsecured Creditors Amended Chapter 11 Plan Amended Cha…" at bounding box center [259, 219] width 86 height 11
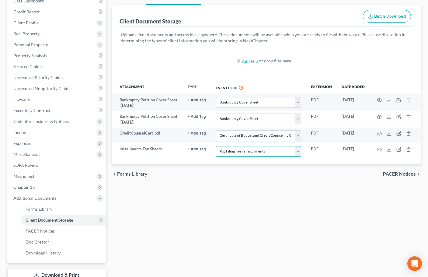
scroll to position [112, 0]
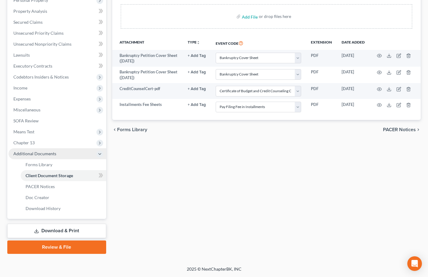
click at [51, 154] on span "Additional Documents" at bounding box center [34, 153] width 43 height 5
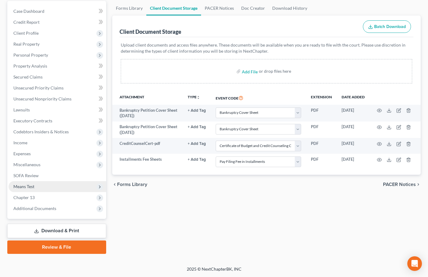
scroll to position [58, 0]
click at [50, 98] on span "Unsecured Nonpriority Claims" at bounding box center [42, 98] width 58 height 5
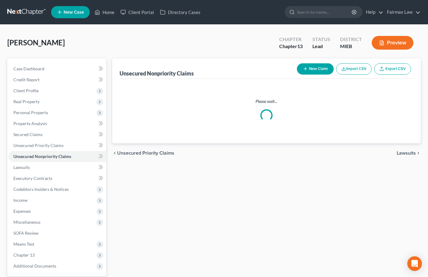
click at [348, 68] on button "Import CSV" at bounding box center [354, 68] width 36 height 11
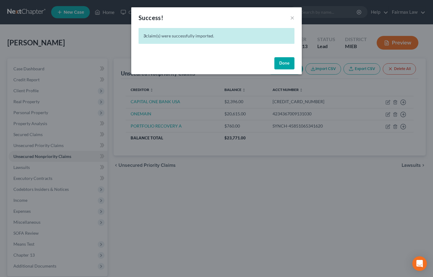
click at [285, 63] on button "Done" at bounding box center [284, 63] width 20 height 12
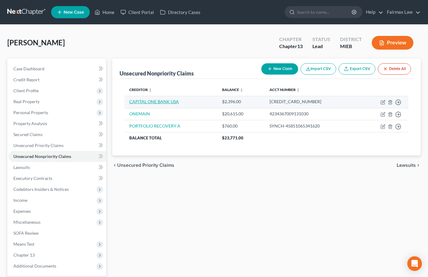
click at [157, 100] on link "CAPITAL ONE BANK USA" at bounding box center [154, 101] width 50 height 5
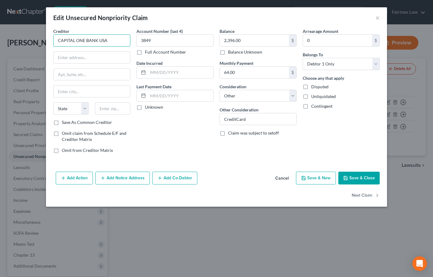
click at [114, 38] on input "CAPITAL ONE BANK USA" at bounding box center [91, 40] width 77 height 12
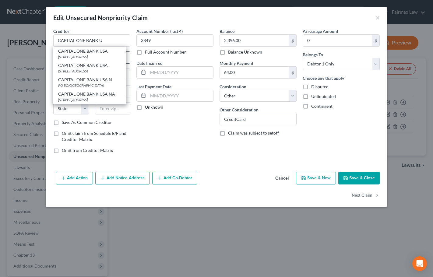
click at [102, 52] on div "CAPITAL ONE BANK USA" at bounding box center [89, 51] width 63 height 6
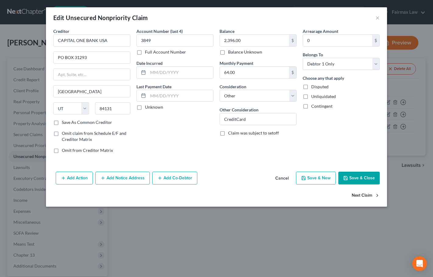
click at [358, 195] on button "Next Claim" at bounding box center [365, 195] width 28 height 13
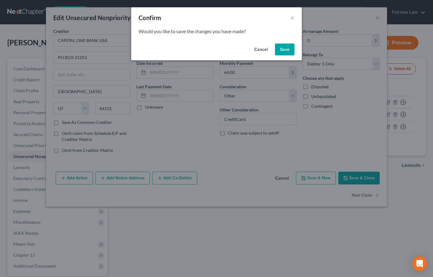
click at [278, 44] on button "Save" at bounding box center [284, 50] width 19 height 12
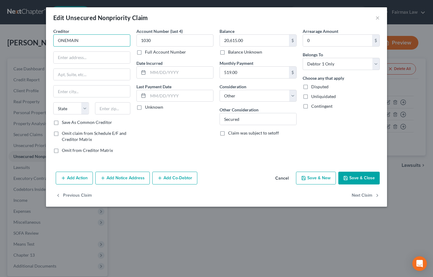
click at [109, 39] on input "ONEMAIN" at bounding box center [91, 40] width 77 height 12
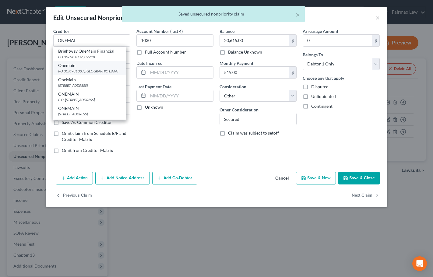
click at [87, 68] on div "PO BOX 981037, [GEOGRAPHIC_DATA]" at bounding box center [89, 70] width 63 height 5
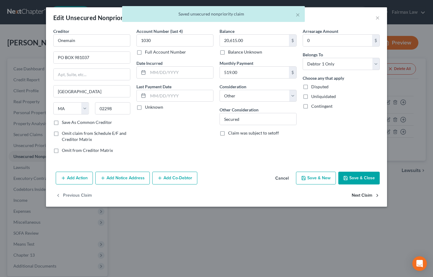
click at [362, 195] on button "Next Claim" at bounding box center [365, 195] width 28 height 13
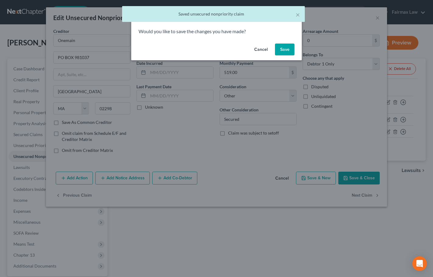
click at [287, 52] on button "Save" at bounding box center [284, 50] width 19 height 12
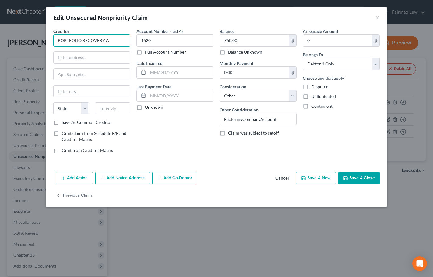
click at [117, 41] on input "PORTFOLIO RECOVERY A" at bounding box center [91, 40] width 77 height 12
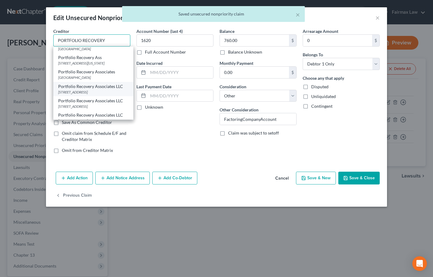
scroll to position [61, 0]
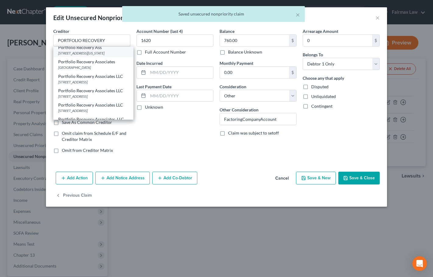
click at [102, 56] on div "[STREET_ADDRESS][US_STATE]" at bounding box center [93, 53] width 70 height 5
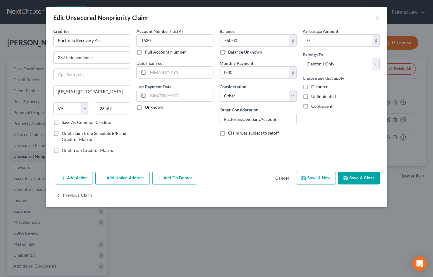
click at [355, 178] on button "Save & Close" at bounding box center [358, 178] width 41 height 13
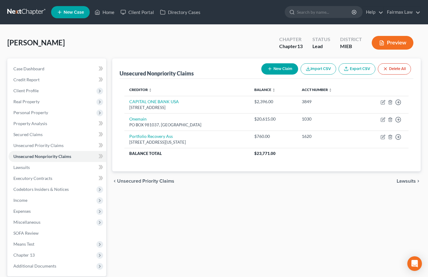
click at [26, 36] on div "[PERSON_NAME] Upgraded Chapter Chapter 13 Status Lead District MIEB Preview" at bounding box center [214, 45] width 414 height 26
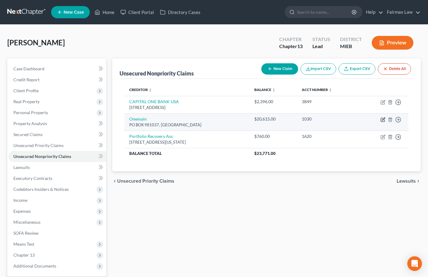
click at [383, 120] on icon "button" at bounding box center [383, 118] width 3 height 3
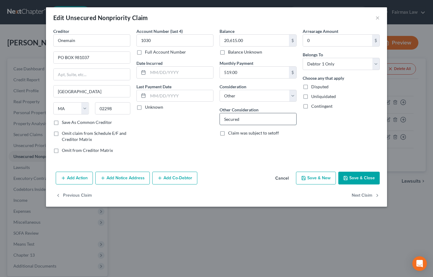
click at [250, 120] on input "Secured" at bounding box center [258, 119] width 76 height 12
click at [358, 175] on button "Save & Close" at bounding box center [358, 178] width 41 height 13
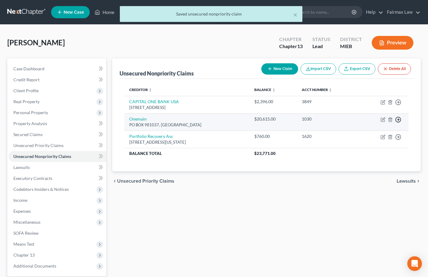
click at [398, 119] on polyline "button" at bounding box center [398, 120] width 1 height 2
click at [365, 124] on link "Move to D" at bounding box center [370, 124] width 51 height 10
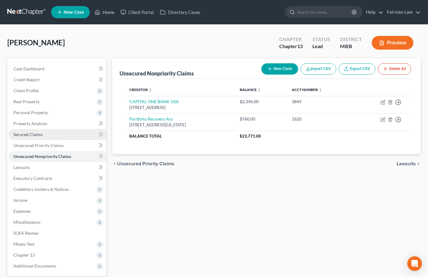
click at [30, 135] on span "Secured Claims" at bounding box center [27, 134] width 29 height 5
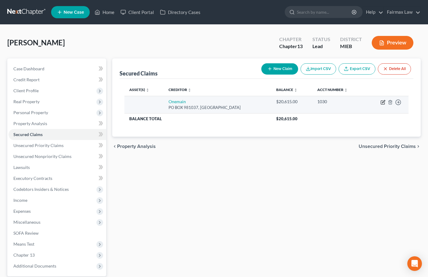
click at [383, 103] on icon "button" at bounding box center [383, 101] width 3 height 3
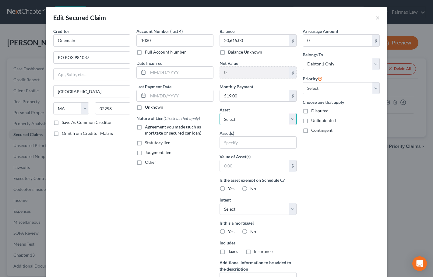
click at [263, 122] on select "Select Other Multiple Assets Blue Cross and Blue Shield of [US_STATE] - $0.0 20…" at bounding box center [257, 119] width 77 height 12
click at [219, 113] on select "Select Other Multiple Assets Blue Cross and Blue Shield of [US_STATE] - $0.0 20…" at bounding box center [257, 119] width 77 height 12
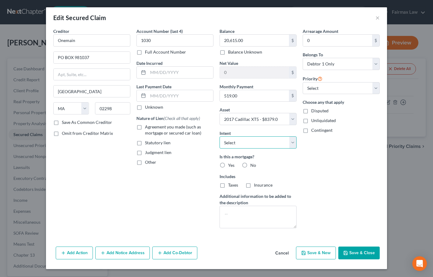
click at [248, 142] on select "Select Surrender Redeem Reaffirm Avoid Other" at bounding box center [257, 142] width 77 height 12
click at [219, 136] on select "Select Surrender Redeem Reaffirm Avoid Other" at bounding box center [257, 142] width 77 height 12
click at [250, 165] on label "No" at bounding box center [253, 165] width 6 height 6
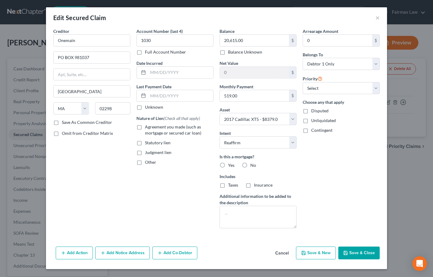
click at [253, 165] on input "No" at bounding box center [255, 164] width 4 height 4
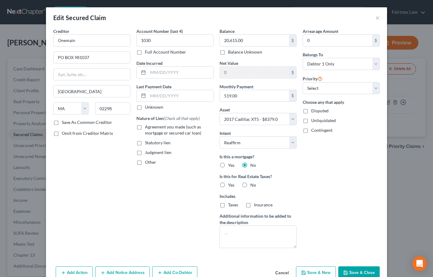
click at [250, 184] on label "No" at bounding box center [253, 185] width 6 height 6
click at [253, 184] on input "No" at bounding box center [255, 184] width 4 height 4
click at [343, 86] on select "Select 1st 2nd 3rd 4th 5th 6th 7th 8th 9th 10th 11th 12th 13th 14th 15th 16th 1…" at bounding box center [340, 88] width 77 height 12
click at [302, 82] on select "Select 1st 2nd 3rd 4th 5th 6th 7th 8th 9th 10th 11th 12th 13th 14th 15th 16th 1…" at bounding box center [340, 88] width 77 height 12
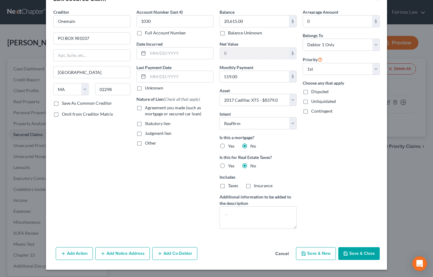
click at [366, 251] on button "Save & Close" at bounding box center [358, 253] width 41 height 13
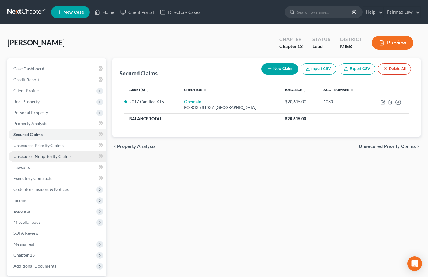
click at [42, 156] on span "Unsecured Nonpriority Claims" at bounding box center [42, 156] width 58 height 5
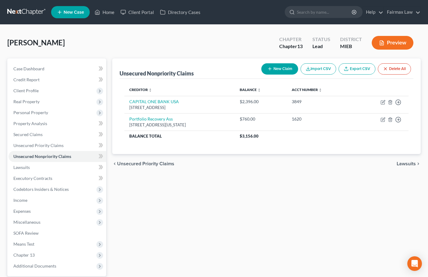
click at [277, 67] on button "New Claim" at bounding box center [279, 68] width 37 height 11
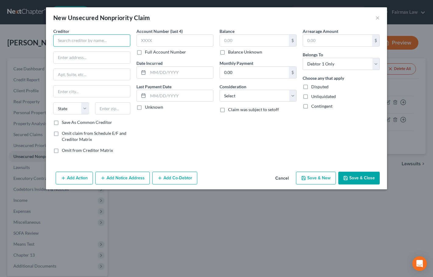
click at [102, 40] on input "text" at bounding box center [91, 40] width 77 height 12
paste input "Fast Cash Advance Inc"
click at [73, 61] on input "text" at bounding box center [92, 58] width 76 height 12
paste input "[STREET_ADDRESS][PERSON_NAME]"
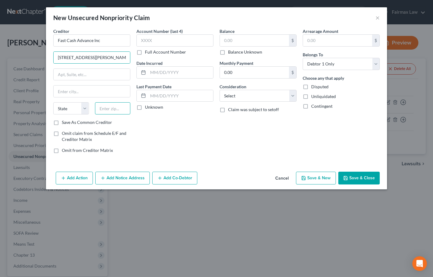
click at [99, 105] on input "text" at bounding box center [113, 108] width 36 height 12
click at [206, 137] on div "Account Number (last 4) Full Account Number Date Incurred Last Payment Date Unk…" at bounding box center [174, 93] width 83 height 130
click at [237, 40] on input "text" at bounding box center [254, 41] width 69 height 12
click at [245, 99] on select "Select Cable / Satellite Services Collection Agency Credit Card Debt Debt Couns…" at bounding box center [257, 96] width 77 height 12
click at [219, 90] on select "Select Cable / Satellite Services Collection Agency Credit Card Debt Debt Couns…" at bounding box center [257, 96] width 77 height 12
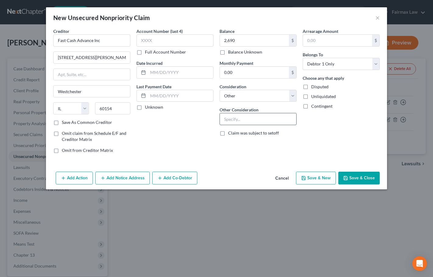
click at [244, 115] on input "text" at bounding box center [258, 119] width 76 height 12
click at [231, 156] on div "Balance 2,690.00 $ Balance Unknown Balance Undetermined 2,690 $ Balance Unknown…" at bounding box center [257, 93] width 83 height 130
click at [312, 181] on button "Save & New" at bounding box center [316, 178] width 40 height 13
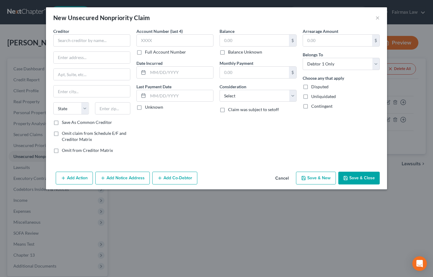
click at [283, 178] on button "Cancel" at bounding box center [281, 178] width 23 height 12
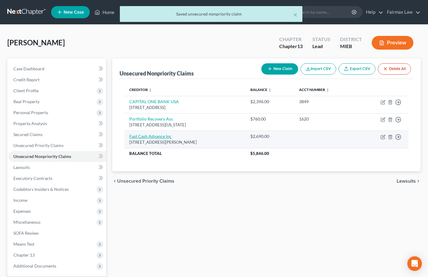
click at [158, 135] on link "Fast Cash Advance Inc" at bounding box center [150, 136] width 42 height 5
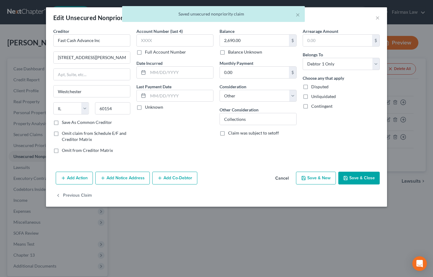
click at [119, 177] on button "Add Notice Address" at bounding box center [122, 178] width 54 height 13
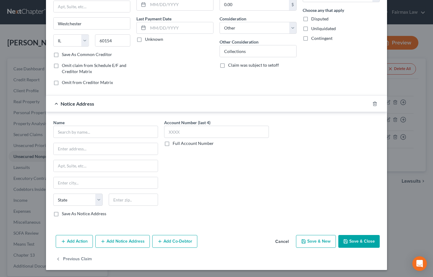
scroll to position [68, 0]
click at [114, 132] on input "text" at bounding box center [105, 131] width 105 height 12
paste input "DuPage County Circuit Court"
click at [105, 150] on input "text" at bounding box center [106, 149] width 104 height 12
paste input "[STREET_ADDRESS]"
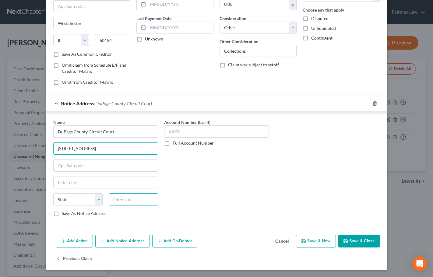
click at [119, 201] on input "text" at bounding box center [133, 199] width 49 height 12
click at [79, 241] on button "Add Action" at bounding box center [74, 241] width 37 height 13
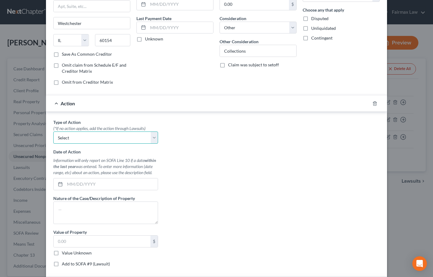
click at [94, 138] on select "Select Repossession Garnishment Foreclosure Personal Injury Attached, Seized, O…" at bounding box center [105, 137] width 105 height 12
click at [53, 131] on select "Select Repossession Garnishment Foreclosure Personal Injury Attached, Seized, O…" at bounding box center [105, 137] width 105 height 12
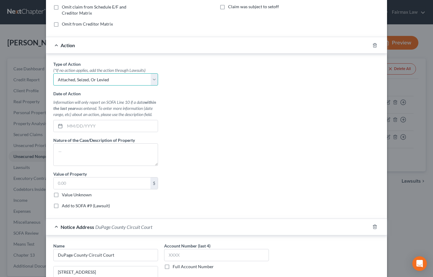
scroll to position [129, 0]
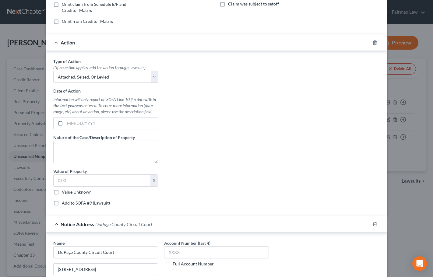
click at [62, 201] on label "Add to SOFA #9 (Lawsuit)" at bounding box center [86, 203] width 48 height 6
click at [64, 201] on input "Add to SOFA #9 (Lawsuit)" at bounding box center [66, 202] width 4 height 4
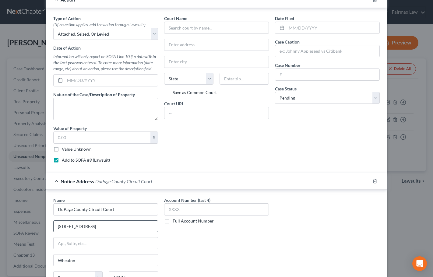
scroll to position [190, 0]
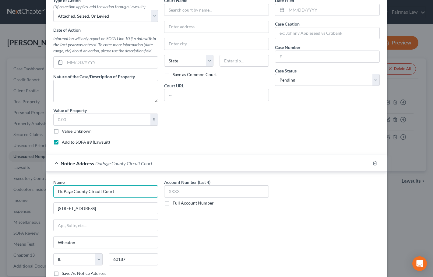
drag, startPoint x: 114, startPoint y: 193, endPoint x: 44, endPoint y: 185, distance: 70.4
click at [46, 185] on div "Name * [GEOGRAPHIC_DATA] [GEOGRAPHIC_DATA][US_STATE] CO [GEOGRAPHIC_DATA] [GEOG…" at bounding box center [216, 229] width 341 height 114
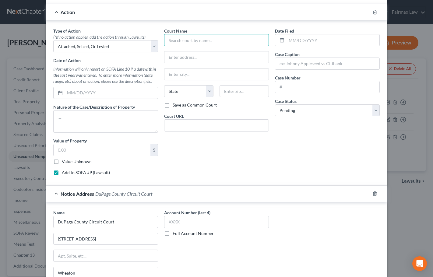
click at [190, 42] on input "text" at bounding box center [216, 40] width 105 height 12
paste input "DuPage County Circuit Court"
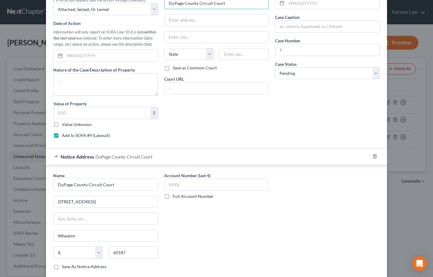
scroll to position [220, 0]
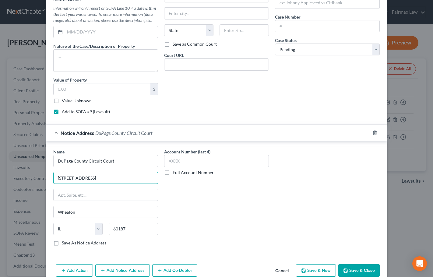
drag, startPoint x: 106, startPoint y: 175, endPoint x: 24, endPoint y: 171, distance: 81.7
click at [24, 171] on div "Edit Unsecured Nonpriority Claim × Creditor * Fast Cash Advance Inc [STREET_ADD…" at bounding box center [216, 138] width 433 height 277
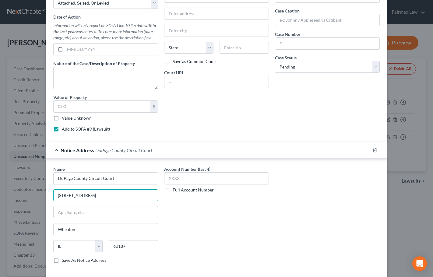
scroll to position [190, 0]
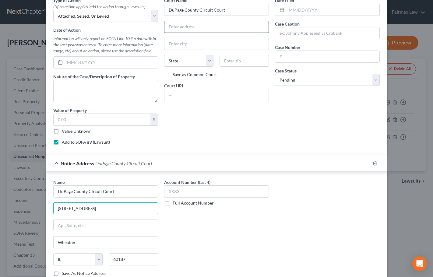
click at [184, 28] on input "text" at bounding box center [216, 27] width 104 height 12
paste input "[STREET_ADDRESS]"
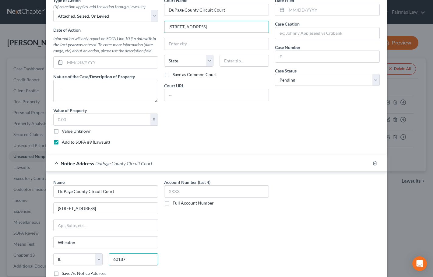
click at [117, 258] on input "60187" at bounding box center [133, 259] width 49 height 12
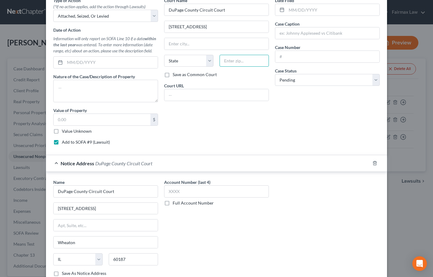
click at [238, 58] on input "text" at bounding box center [243, 61] width 49 height 12
paste input "60187"
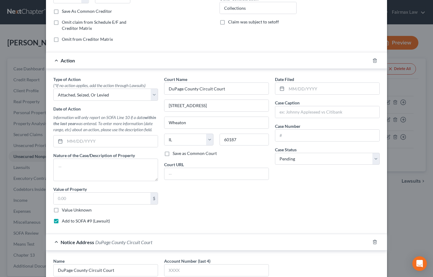
scroll to position [122, 0]
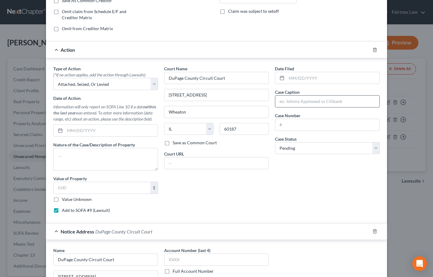
click at [302, 104] on input "text" at bounding box center [327, 102] width 104 height 12
paste input "FAST CASH ADVANCE INC -VS- [PERSON_NAME]"
click at [323, 77] on input "text" at bounding box center [332, 78] width 93 height 12
paste input "[DATE]"
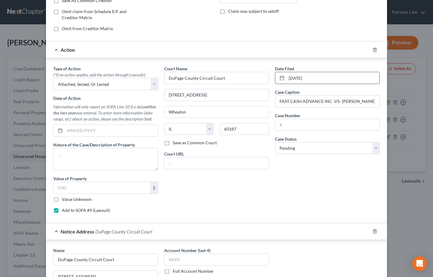
click at [293, 79] on input "[DATE]" at bounding box center [332, 78] width 93 height 12
click at [315, 76] on input "[DATE]" at bounding box center [332, 78] width 93 height 12
click at [300, 78] on input "[DATE]" at bounding box center [332, 78] width 93 height 12
click at [294, 77] on input "03-10/2004" at bounding box center [332, 78] width 93 height 12
click at [302, 79] on input "[DATE]" at bounding box center [332, 78] width 93 height 12
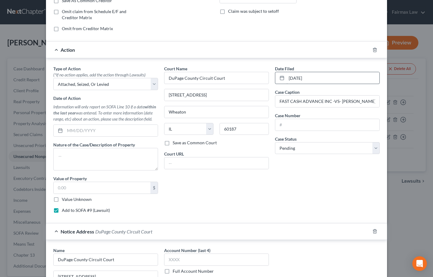
drag, startPoint x: 279, startPoint y: 78, endPoint x: 293, endPoint y: 77, distance: 14.3
click at [279, 77] on icon at bounding box center [281, 77] width 5 height 5
click at [309, 78] on input "[DATE]" at bounding box center [332, 78] width 93 height 12
click at [287, 126] on input "text" at bounding box center [327, 125] width 104 height 12
paste input "2004SC001322"
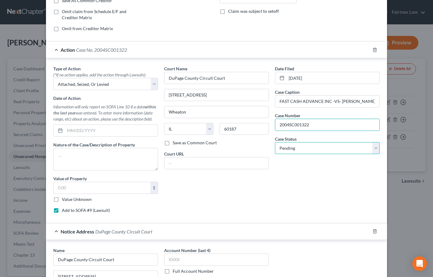
click at [293, 148] on select "Select Pending On Appeal Concluded" at bounding box center [327, 148] width 105 height 12
click at [275, 142] on select "Select Pending On Appeal Concluded" at bounding box center [327, 148] width 105 height 12
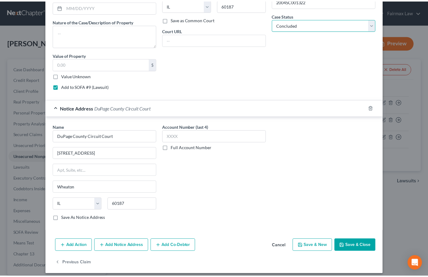
scroll to position [250, 0]
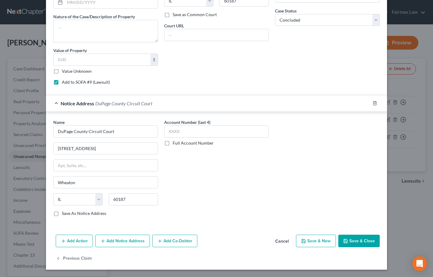
click at [354, 241] on button "Save & Close" at bounding box center [358, 241] width 41 height 13
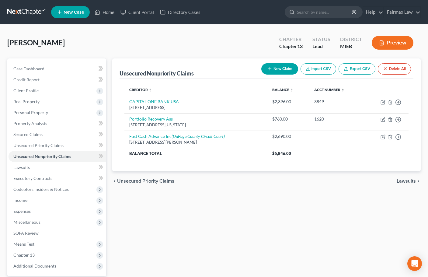
click at [353, 200] on div "Unsecured Nonpriority Claims New Claim Import CSV Export CSV Delete All Credito…" at bounding box center [266, 184] width 315 height 253
